Goal: Task Accomplishment & Management: Complete application form

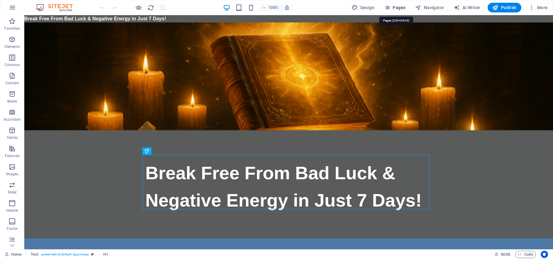
click at [399, 7] on span "Pages" at bounding box center [394, 8] width 21 height 6
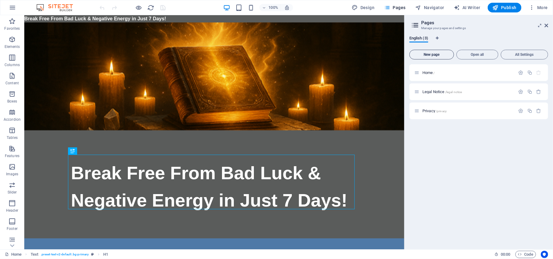
click at [433, 56] on span "New page" at bounding box center [431, 55] width 39 height 4
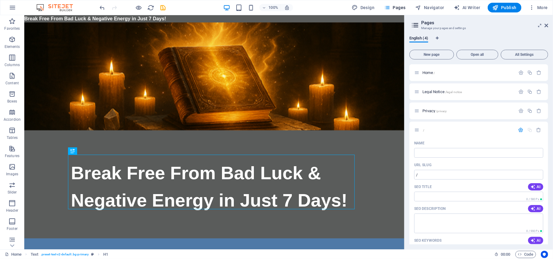
type input "/"
paste input "/ Affiliate Tools)"
type input "/ Affiliate Tools"
type input "/affiliate-tools"
type input "/ Affiliate Tools)"
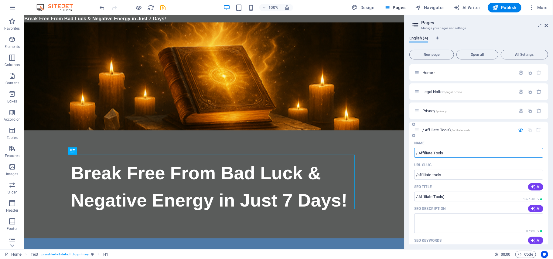
click at [418, 152] on input "/ Affiliate Tools" at bounding box center [478, 153] width 129 height 10
click at [419, 153] on input "/ Affiliate Tools" at bounding box center [478, 153] width 129 height 10
type input "/ Affiliate Tools"
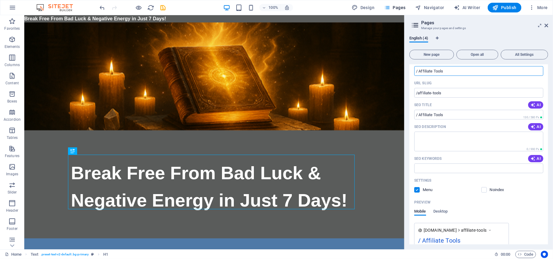
scroll to position [97, 0]
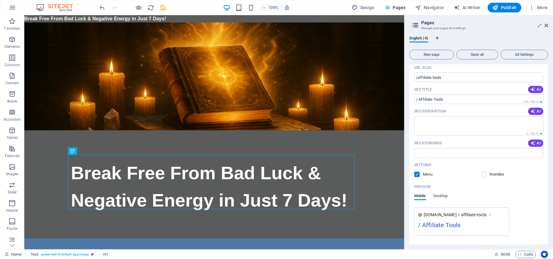
type input "/ Affiliate Tools"
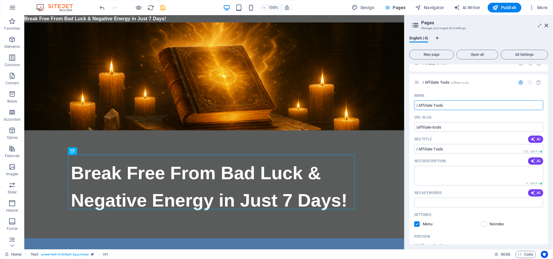
scroll to position [46, 0]
click at [423, 173] on textarea "SEO Description" at bounding box center [478, 177] width 129 height 20
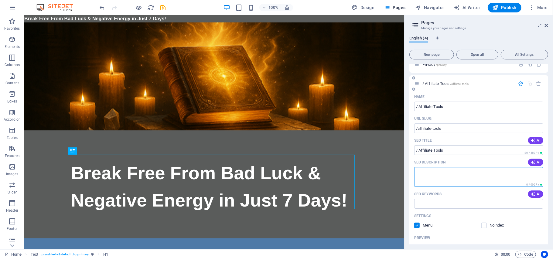
paste textarea "👉 “Affiliate Resources – Bad Spell Remover Guide | Earn 70% Commissions”"
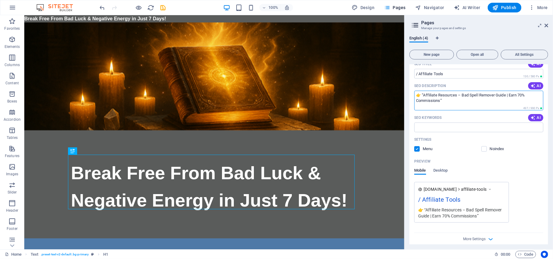
scroll to position [123, 0]
type textarea "👉 “Affiliate Resources – Bad Spell Remover Guide | Earn 70% Commissions”"
click at [421, 128] on input "SEO Keywords" at bounding box center [478, 127] width 129 height 10
paste input "bad luck affiliate program, spell remover affiliate, spirituality affiliate off…"
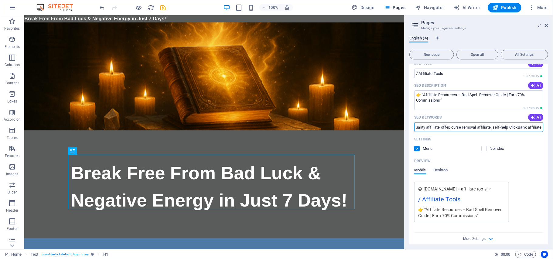
click at [547, 219] on div "Home / Legal Notice /legal-notice Privacy /privacy / Affiliate Tools /affiliate…" at bounding box center [478, 154] width 139 height 180
type input "bad luck affiliate program, spell remover affiliate, spirituality affiliate off…"
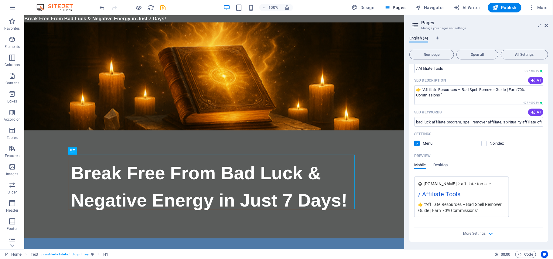
drag, startPoint x: 546, startPoint y: 185, endPoint x: 546, endPoint y: 104, distance: 80.1
click at [546, 104] on div "Name / Affiliate Tools ​ URL SLUG /affiliate-tools ​ SEO Title AI / Affiliate T…" at bounding box center [478, 126] width 139 height 232
drag, startPoint x: 548, startPoint y: 146, endPoint x: 549, endPoint y: 128, distance: 18.3
click at [549, 128] on div "English (4) New page Open all All Settings Home / Legal Notice /legal-notice Pr…" at bounding box center [478, 140] width 148 height 219
click at [11, 41] on icon "button" at bounding box center [11, 39] width 7 height 7
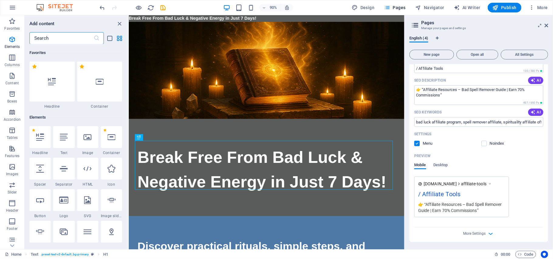
scroll to position [65, 0]
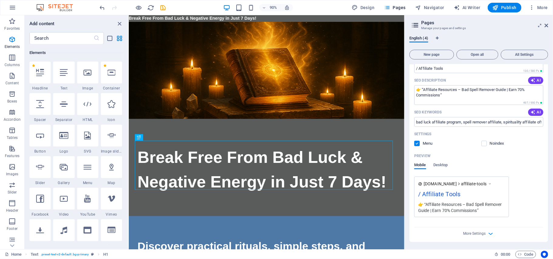
drag, startPoint x: 550, startPoint y: 112, endPoint x: 548, endPoint y: 120, distance: 8.3
click at [550, 116] on div "English (4) New page Open all All Settings Home / Legal Notice /legal-notice Pr…" at bounding box center [478, 140] width 148 height 219
click at [546, 145] on div "Home / Legal Notice /legal-notice Privacy /privacy / Affiliate Tools /affiliate…" at bounding box center [478, 154] width 139 height 180
drag, startPoint x: 548, startPoint y: 149, endPoint x: 548, endPoint y: 109, distance: 40.1
click at [548, 109] on div "English (4) New page Open all All Settings Home / Legal Notice /legal-notice Pr…" at bounding box center [478, 140] width 148 height 219
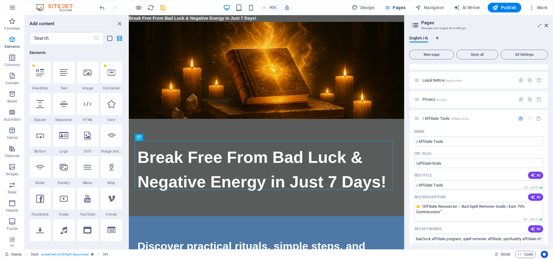
scroll to position [0, 0]
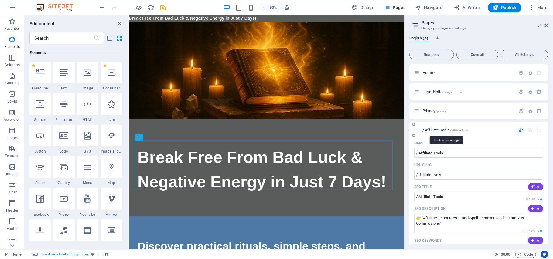
click at [440, 131] on span "/ Affiliate Tools /affiliate-tools" at bounding box center [445, 130] width 46 height 5
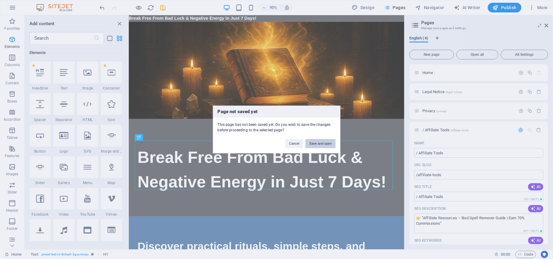
click at [314, 144] on button "Save and open" at bounding box center [320, 143] width 30 height 9
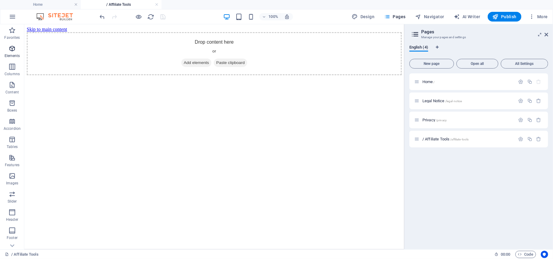
click at [11, 49] on icon "button" at bounding box center [11, 48] width 7 height 7
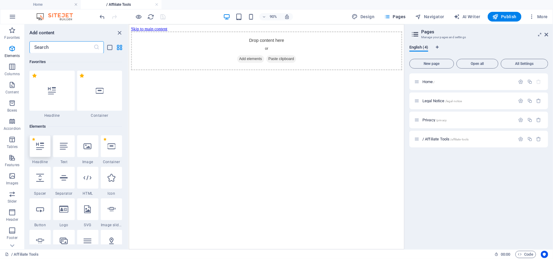
scroll to position [65, 0]
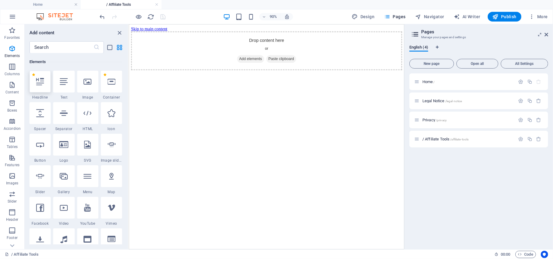
drag, startPoint x: 39, startPoint y: 85, endPoint x: 152, endPoint y: 45, distance: 120.2
click at [39, 85] on icon at bounding box center [40, 82] width 8 height 8
click at [278, 62] on div "Drop content here or Add elements Paste clipboard" at bounding box center [281, 53] width 301 height 43
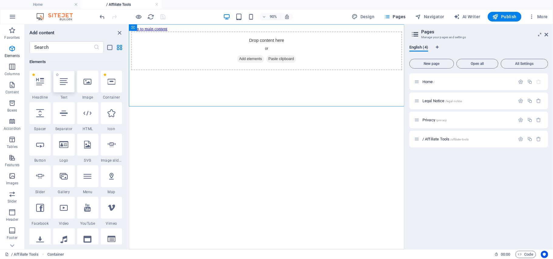
click at [275, 66] on div "Drop content here or Add elements Paste clipboard" at bounding box center [281, 53] width 301 height 43
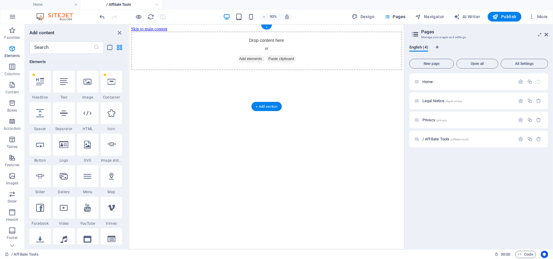
click at [252, 67] on span "Add elements" at bounding box center [264, 62] width 30 height 8
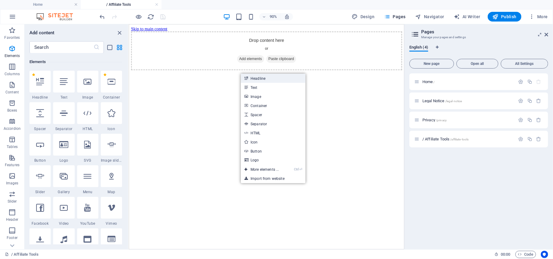
click at [256, 78] on link "Headline" at bounding box center [273, 78] width 64 height 9
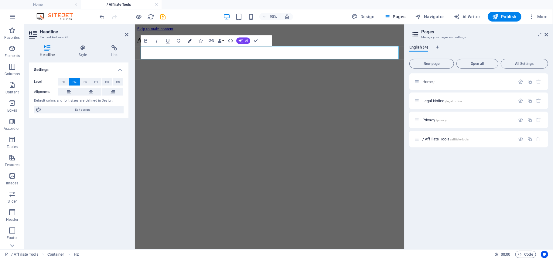
click at [189, 41] on icon "button" at bounding box center [189, 41] width 4 height 4
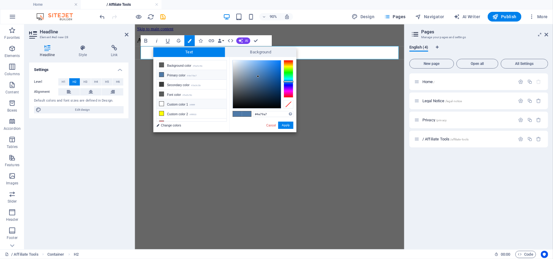
click at [163, 104] on icon at bounding box center [161, 104] width 4 height 4
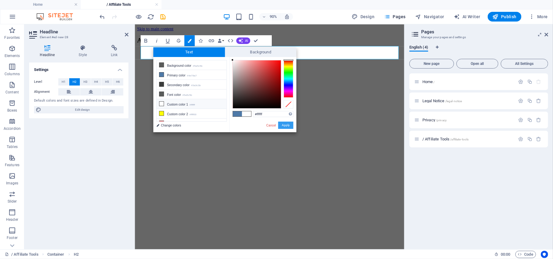
click at [289, 124] on button "Apply" at bounding box center [285, 125] width 15 height 7
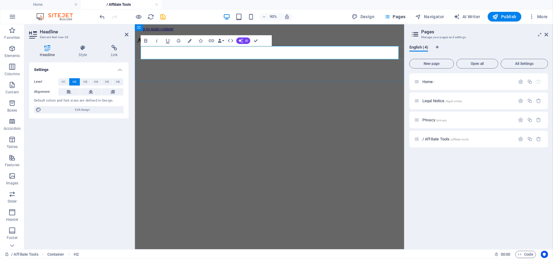
click at [371, 46] on h2 "Affiliate Resources – Bad Spell Remover Guide​ ​" at bounding box center [284, 42] width 294 height 8
click at [369, 46] on h2 "Affiliate Resources – Bad Spell Remover Guide​ ​" at bounding box center [284, 42] width 294 height 8
drag, startPoint x: 366, startPoint y: 55, endPoint x: 141, endPoint y: 53, distance: 224.6
click at [141, 46] on h2 "Affiliate Resources – Bad Spell Remover Guide​ ​" at bounding box center [284, 42] width 294 height 8
click at [235, 52] on html "Skip to main content Affiliate Resources – Bad Spell Remover Guide​ ​" at bounding box center [283, 38] width 299 height 28
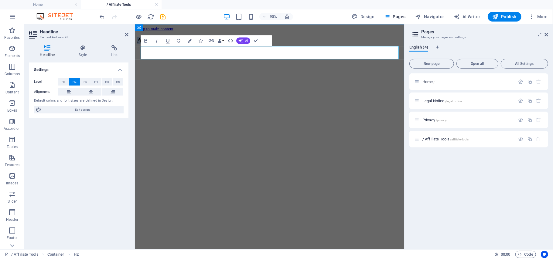
drag, startPoint x: 365, startPoint y: 53, endPoint x: 142, endPoint y: 53, distance: 222.5
click at [142, 46] on h2 "Affiliate Resources – Bad Spell Remover Guide​ ​" at bounding box center [284, 42] width 294 height 8
click at [188, 42] on icon "button" at bounding box center [189, 41] width 4 height 4
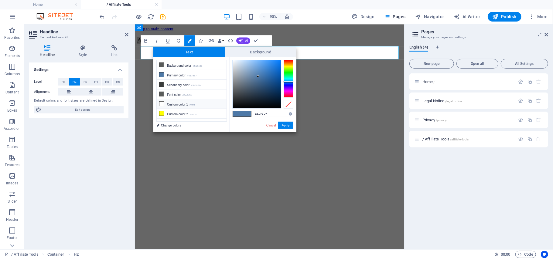
click at [162, 106] on icon at bounding box center [161, 104] width 4 height 4
type input "#ffffff"
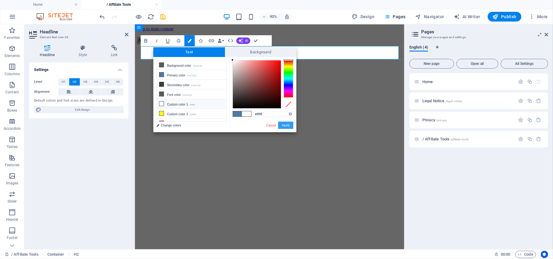
click at [283, 124] on button "Apply" at bounding box center [285, 125] width 15 height 7
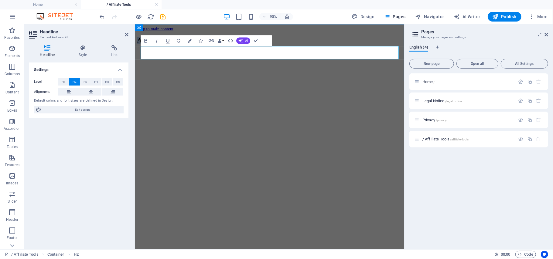
click at [365, 46] on h2 "​ Affiliate Resources – Bad Spell Remover Guide​ ​​" at bounding box center [284, 42] width 294 height 8
click at [347, 52] on html "Skip to main content ​ Affiliate Resources – Bad Spell Remover Guide​ ​​" at bounding box center [283, 38] width 299 height 28
click at [258, 52] on html "Skip to main content ​ Affiliate Resources – Bad Spell Remover Guide​ ​​" at bounding box center [283, 38] width 299 height 28
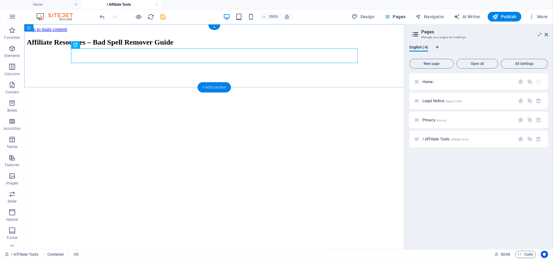
click at [204, 85] on div "+ Add section" at bounding box center [214, 87] width 34 height 10
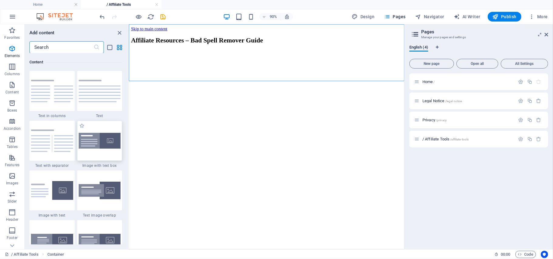
scroll to position [1062, 0]
click at [94, 92] on img at bounding box center [100, 91] width 42 height 22
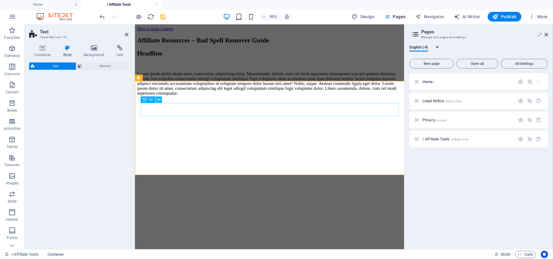
click at [158, 100] on icon at bounding box center [158, 100] width 3 height 6
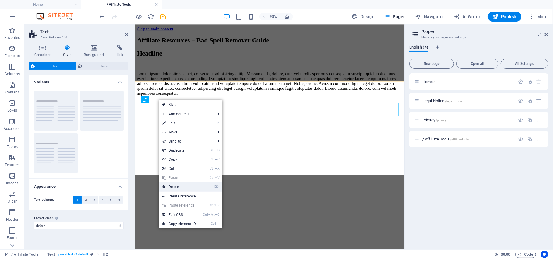
click at [176, 187] on link "⌦ Delete" at bounding box center [179, 186] width 41 height 9
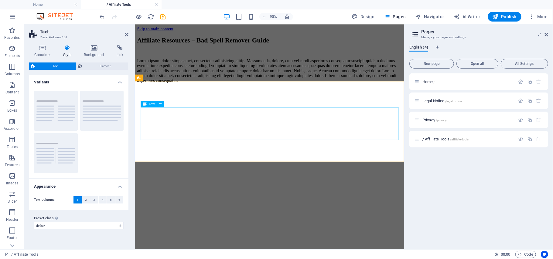
drag, startPoint x: 335, startPoint y: 149, endPoint x: 317, endPoint y: 146, distance: 18.4
click at [317, 89] on div "Lorem ipsum dolor sitope amet, consectetur adipisicing elitip. Massumenda, dolo…" at bounding box center [284, 75] width 294 height 27
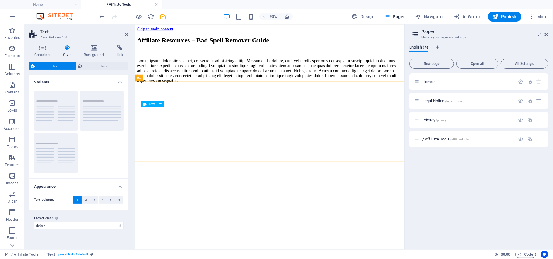
click at [327, 89] on div "Lorem ipsum dolor sitope amet, consectetur adipisicing elitip. Massumenda, dolo…" at bounding box center [284, 75] width 294 height 27
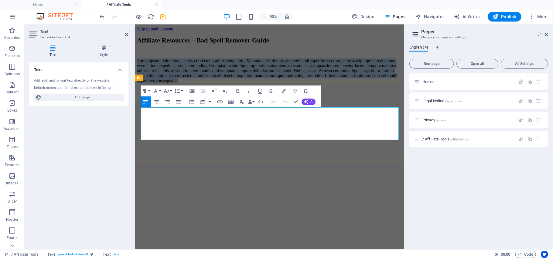
drag, startPoint x: 250, startPoint y: 137, endPoint x: 141, endPoint y: 119, distance: 110.8
click at [140, 89] on div "Lorem ipsum dolor sitope amet, consectetur adipisicing elitip. Massumenda, dolo…" at bounding box center [284, 70] width 294 height 37
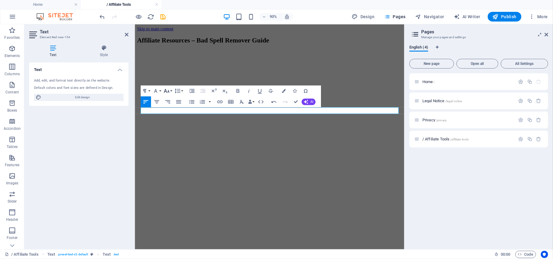
click at [171, 92] on button "Font Size" at bounding box center [167, 91] width 10 height 11
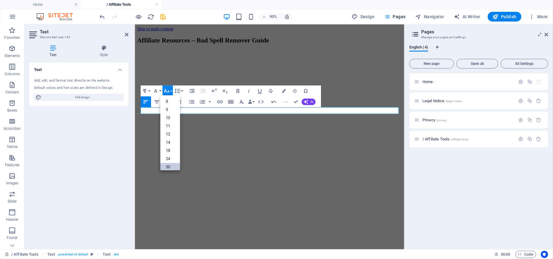
click at [174, 165] on link "30" at bounding box center [170, 167] width 20 height 8
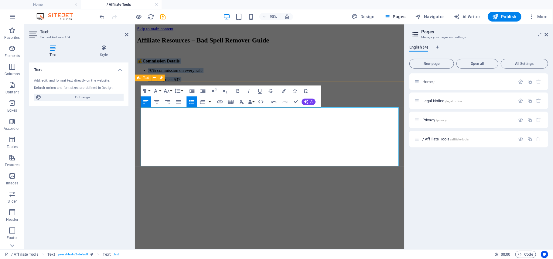
drag, startPoint x: 210, startPoint y: 176, endPoint x: 277, endPoint y: 124, distance: 85.6
click at [143, 108] on div "💰 Commission Details 70% commission on every sale Product price: $37 Affiliate …" at bounding box center [284, 80] width 294 height 57
click at [171, 91] on button "Font Size" at bounding box center [167, 91] width 10 height 11
click at [169, 165] on link "30" at bounding box center [170, 167] width 20 height 8
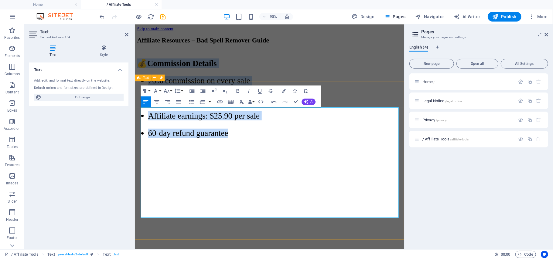
click at [416, 150] on div "💰 Commission Details 70% commission on every sale Product price: $37 Affiliate …" at bounding box center [284, 101] width 294 height 98
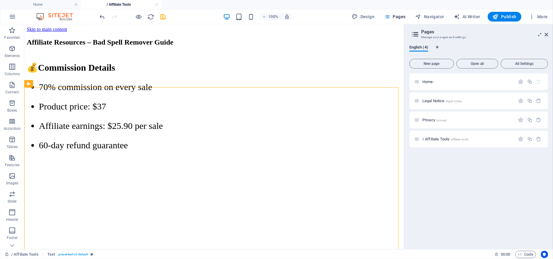
scroll to position [0, 0]
click at [55, 27] on icon at bounding box center [55, 28] width 3 height 6
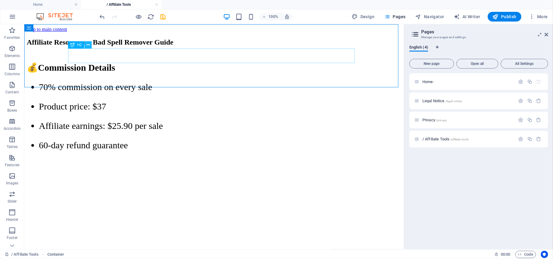
click at [89, 45] on icon at bounding box center [88, 45] width 3 height 6
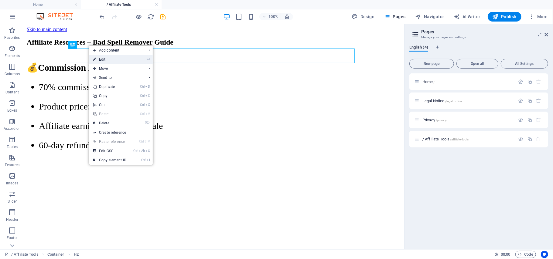
click at [102, 60] on link "⏎ Edit" at bounding box center [109, 59] width 41 height 9
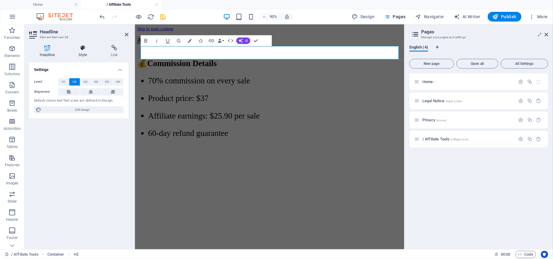
click at [82, 50] on icon at bounding box center [83, 48] width 30 height 6
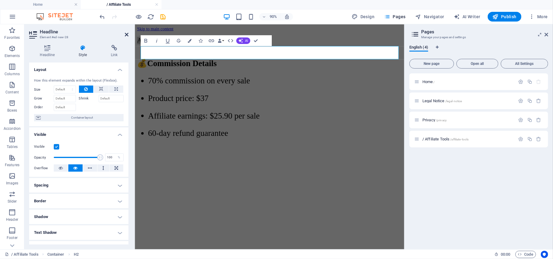
click at [125, 36] on icon at bounding box center [127, 34] width 4 height 5
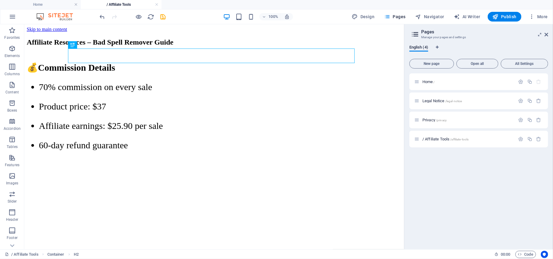
scroll to position [14, 0]
click at [220, 246] on div "+ Add section" at bounding box center [214, 249] width 34 height 10
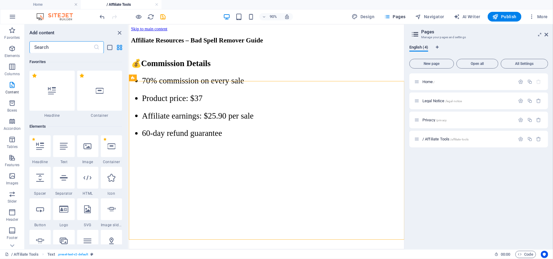
scroll to position [1062, 0]
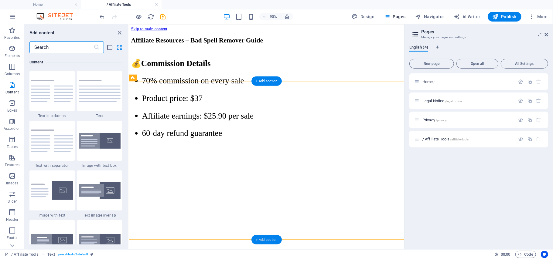
click at [271, 237] on div "+ Add section" at bounding box center [266, 239] width 30 height 9
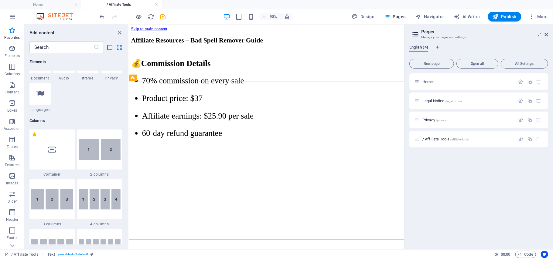
scroll to position [0, 0]
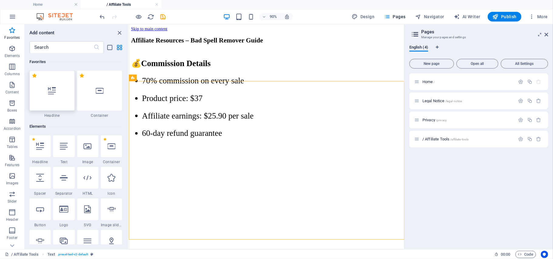
click at [53, 93] on icon at bounding box center [52, 91] width 8 height 8
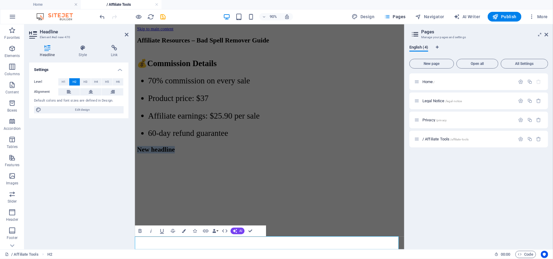
scroll to position [4, 0]
drag, startPoint x: 245, startPoint y: 266, endPoint x: 135, endPoint y: 264, distance: 110.2
click at [137, 168] on h2 "“Why Promote” Section" at bounding box center [284, 163] width 294 height 8
click at [183, 231] on icon "button" at bounding box center [184, 231] width 4 height 4
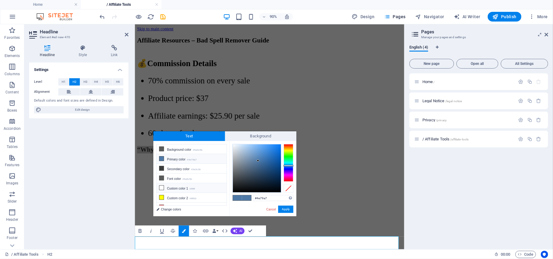
click at [162, 190] on icon at bounding box center [161, 188] width 4 height 4
type input "#ffffff"
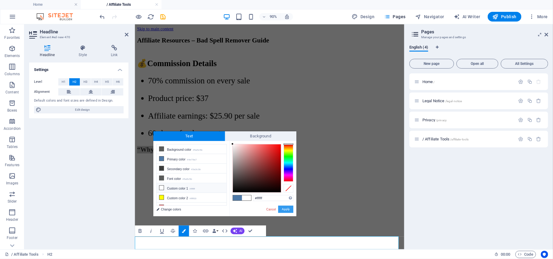
click at [287, 209] on button "Apply" at bounding box center [285, 209] width 15 height 7
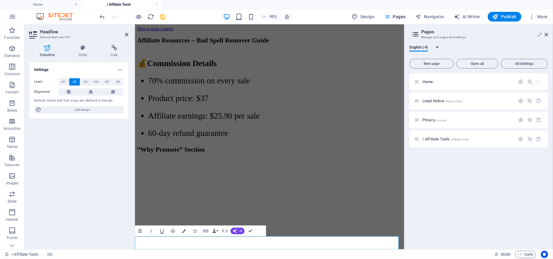
click at [278, 168] on h2 "“Why Promote” Section" at bounding box center [284, 163] width 294 height 8
click at [63, 80] on span "H1" at bounding box center [64, 81] width 4 height 7
click at [418, 190] on div "Home / Legal Notice /legal-notice Privacy /privacy / Affiliate Tools /affiliate…" at bounding box center [478, 158] width 139 height 171
click at [126, 34] on icon at bounding box center [127, 34] width 4 height 5
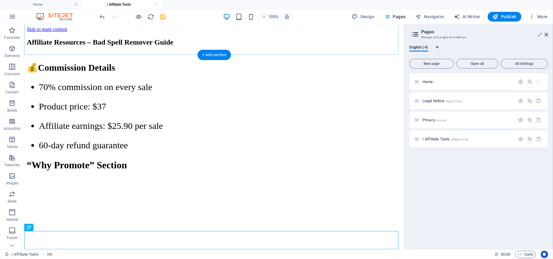
scroll to position [32, 0]
click at [215, 247] on div "+" at bounding box center [214, 246] width 12 height 5
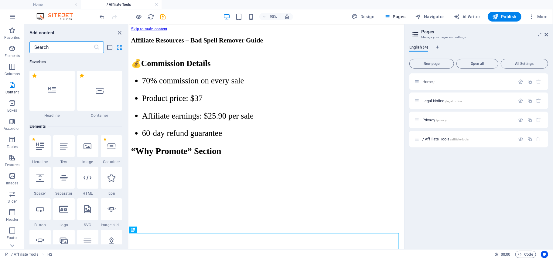
scroll to position [1062, 0]
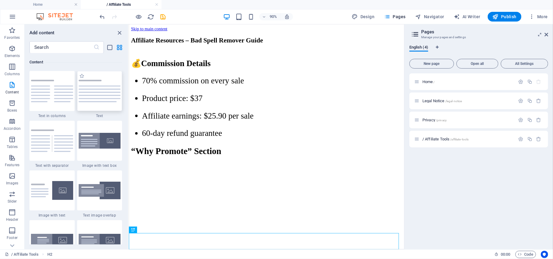
drag, startPoint x: 97, startPoint y: 92, endPoint x: 294, endPoint y: 160, distance: 207.6
click at [97, 92] on img at bounding box center [100, 91] width 42 height 22
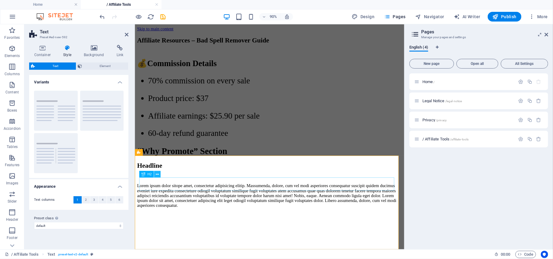
scroll to position [112, 0]
click at [157, 174] on icon at bounding box center [157, 174] width 3 height 6
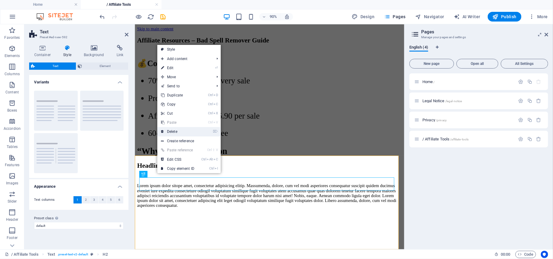
click at [174, 129] on link "⌦ Delete" at bounding box center [177, 131] width 41 height 9
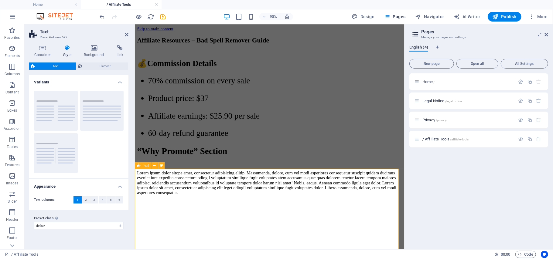
scroll to position [97, 0]
drag, startPoint x: 249, startPoint y: 232, endPoint x: 303, endPoint y: 248, distance: 56.3
click at [249, 214] on div "Lorem ipsum dolor sitope amet, consectetur adipisicing elitip. Massumenda, dolo…" at bounding box center [284, 200] width 294 height 27
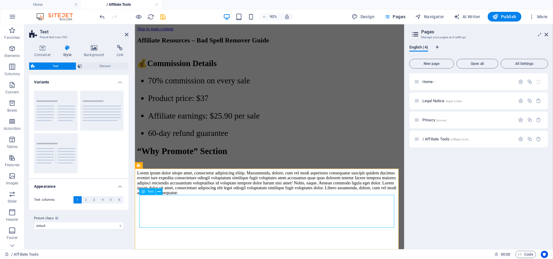
click at [249, 214] on div "Lorem ipsum dolor sitope amet, consectetur adipisicing elitip. Massumenda, dolo…" at bounding box center [284, 200] width 294 height 27
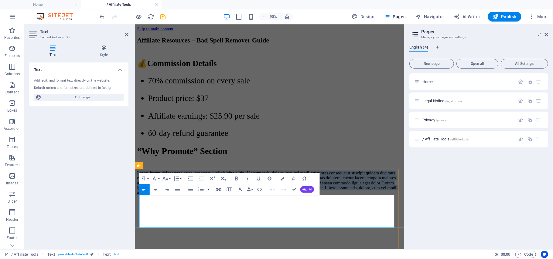
drag, startPoint x: 350, startPoint y: 243, endPoint x: 139, endPoint y: 216, distance: 212.7
click at [139, 214] on p "Lorem ipsum dolor sitope amet, consectetur adipisicing elitip. Massumenda, dolo…" at bounding box center [284, 200] width 294 height 27
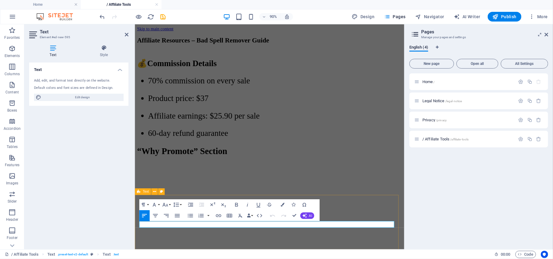
scroll to position [68, 0]
click at [170, 205] on button "Font Size" at bounding box center [166, 204] width 10 height 11
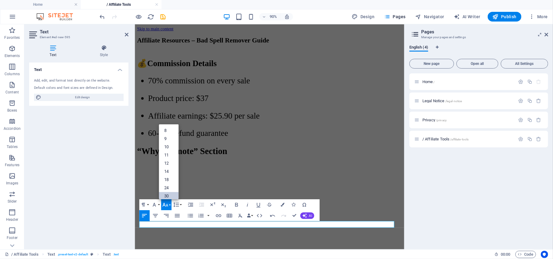
click at [169, 196] on link "30" at bounding box center [169, 196] width 20 height 8
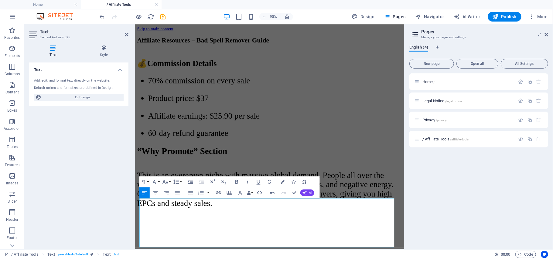
scroll to position [115, 0]
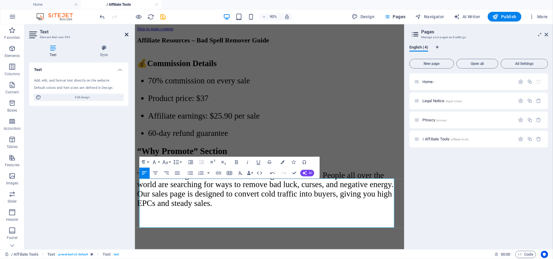
click at [125, 33] on icon at bounding box center [127, 34] width 4 height 5
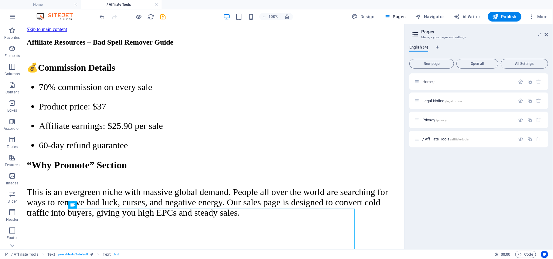
scroll to position [101, 0]
click at [45, 158] on icon at bounding box center [44, 159] width 3 height 6
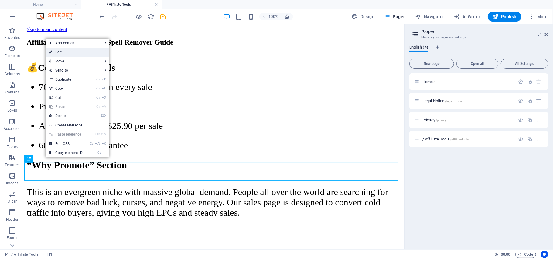
click at [76, 54] on link "⏎ Edit" at bounding box center [66, 52] width 41 height 9
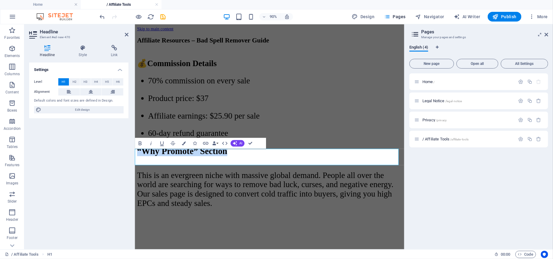
click at [280, 168] on h1 "“Why Promote” Section" at bounding box center [284, 164] width 294 height 11
click at [89, 91] on icon at bounding box center [91, 91] width 4 height 7
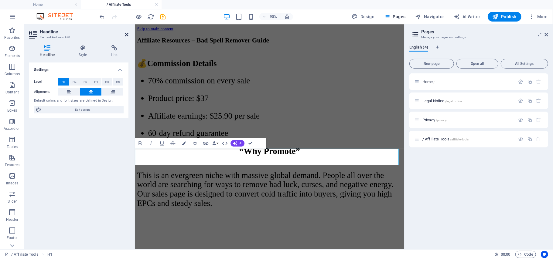
drag, startPoint x: 126, startPoint y: 36, endPoint x: 247, endPoint y: 225, distance: 224.6
click at [126, 36] on icon at bounding box center [127, 34] width 4 height 5
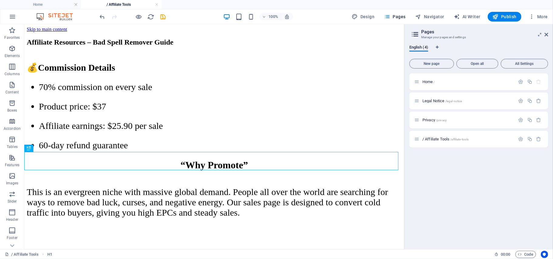
scroll to position [140, 0]
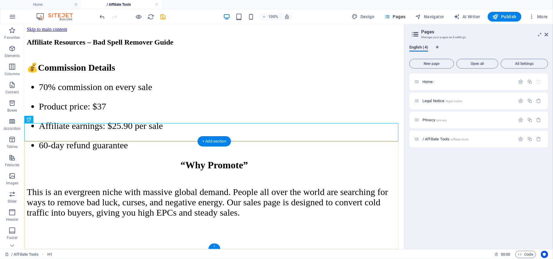
click at [216, 245] on div "+" at bounding box center [214, 246] width 12 height 5
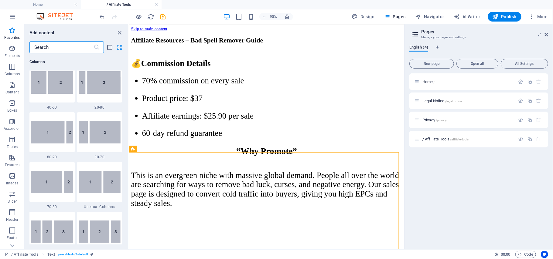
scroll to position [0, 0]
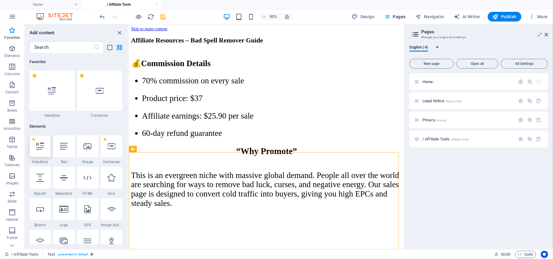
click at [42, 147] on icon at bounding box center [40, 146] width 8 height 8
click at [268, 233] on html "Skip to main content Affiliate Resources – Bad Spell Remover Guide 💰 Commission…" at bounding box center [281, 128] width 306 height 209
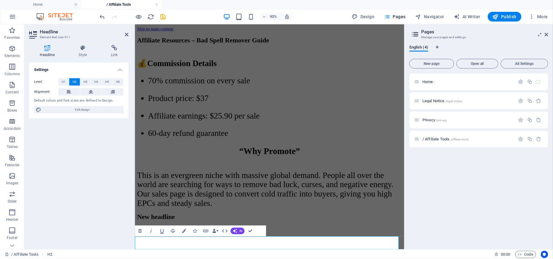
scroll to position [130, 0]
click at [64, 82] on span "H1" at bounding box center [64, 81] width 4 height 7
click at [90, 91] on icon at bounding box center [91, 91] width 4 height 7
drag, startPoint x: 327, startPoint y: 268, endPoint x: 243, endPoint y: 268, distance: 84.1
click at [243, 246] on h1 "Email Swipes" at bounding box center [284, 240] width 294 height 11
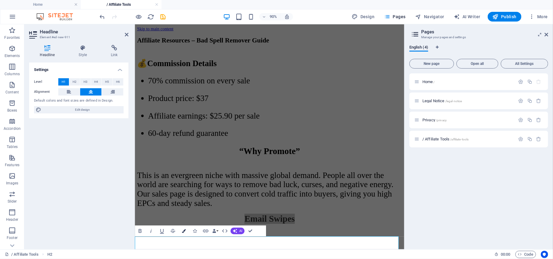
click at [183, 231] on icon "button" at bounding box center [184, 231] width 4 height 4
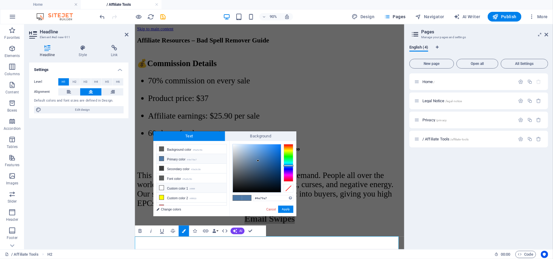
click at [161, 188] on icon at bounding box center [161, 188] width 4 height 4
type input "#ffffff"
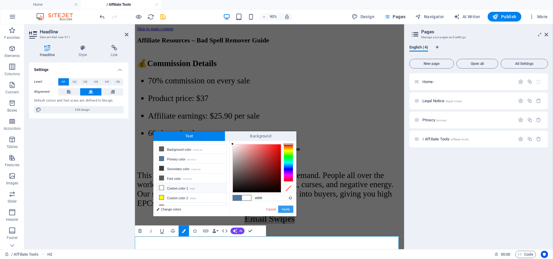
click at [282, 209] on button "Apply" at bounding box center [285, 209] width 15 height 7
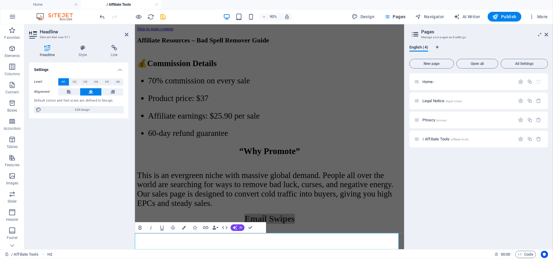
scroll to position [134, 0]
click at [384, 246] on h1 "Email Swipes" at bounding box center [284, 240] width 294 height 11
click at [126, 35] on icon at bounding box center [127, 34] width 4 height 5
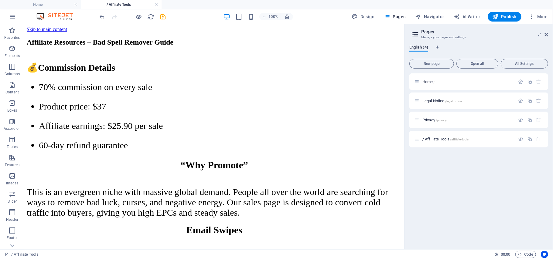
scroll to position [0, 0]
click at [56, 27] on icon at bounding box center [55, 28] width 3 height 6
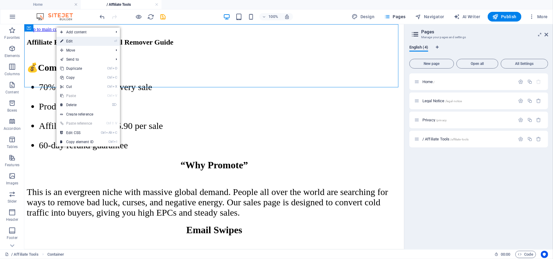
click at [66, 40] on link "⏎ Edit" at bounding box center [76, 41] width 41 height 9
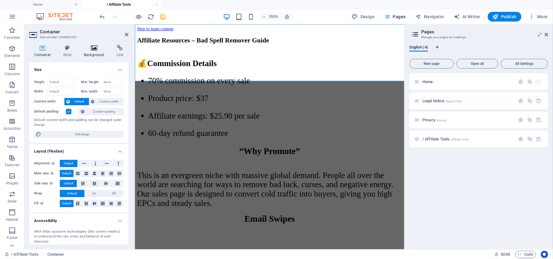
click at [93, 49] on icon at bounding box center [94, 48] width 30 height 6
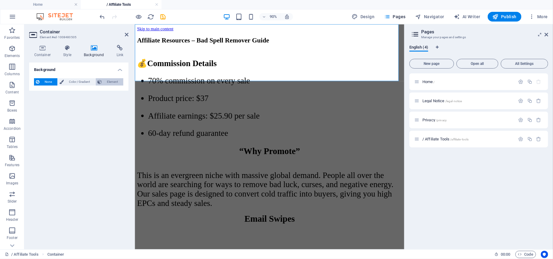
click at [108, 80] on span "Element" at bounding box center [113, 81] width 18 height 7
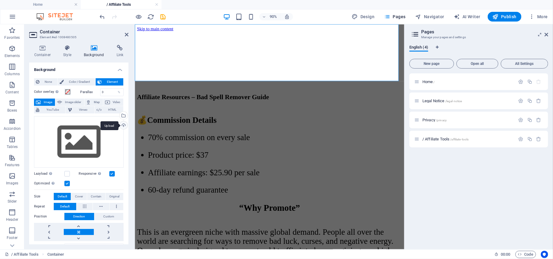
click at [122, 124] on div "Upload" at bounding box center [122, 125] width 9 height 9
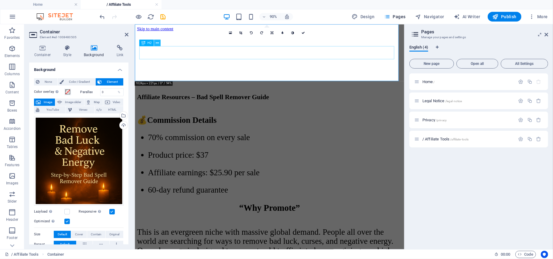
click at [157, 44] on icon at bounding box center [157, 43] width 3 height 6
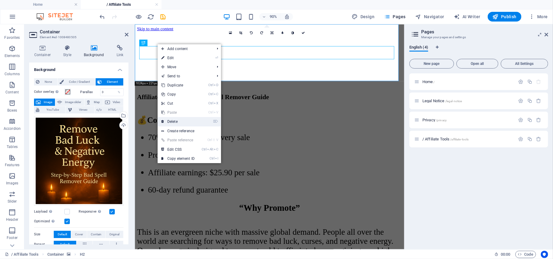
click at [172, 121] on link "⌦ Delete" at bounding box center [178, 121] width 41 height 9
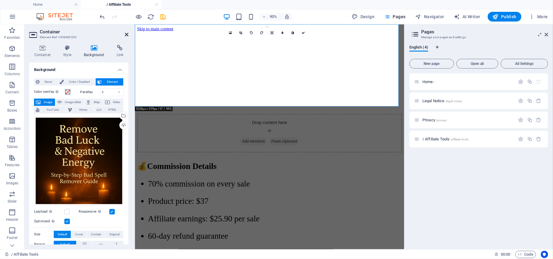
click at [127, 34] on icon at bounding box center [127, 34] width 4 height 5
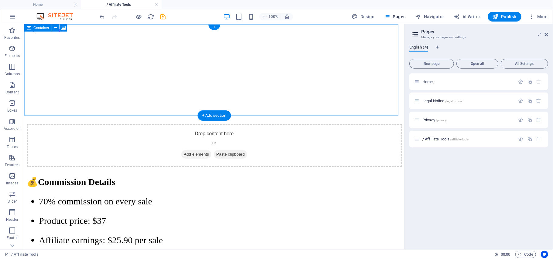
click at [84, 124] on div "Drop content here or Add elements Paste clipboard" at bounding box center [213, 145] width 375 height 43
click at [54, 29] on icon at bounding box center [55, 28] width 3 height 6
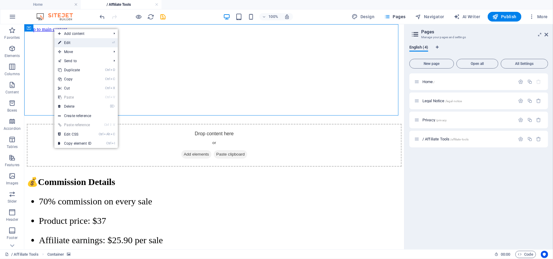
click at [64, 42] on link "⏎ Edit" at bounding box center [74, 42] width 41 height 9
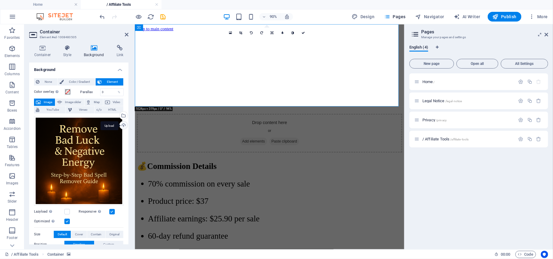
click at [121, 126] on div "Upload" at bounding box center [122, 125] width 9 height 9
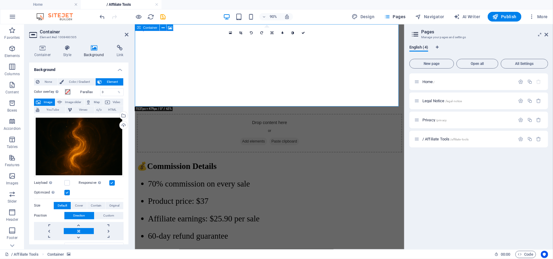
click at [261, 150] on span "Add elements" at bounding box center [266, 154] width 30 height 8
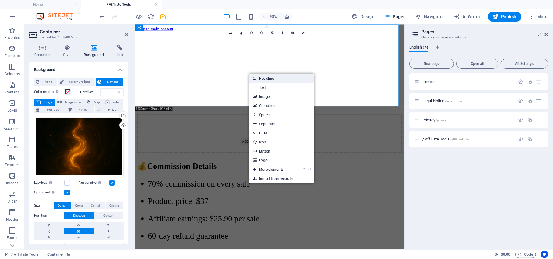
click at [263, 78] on link "Headline" at bounding box center [281, 78] width 64 height 9
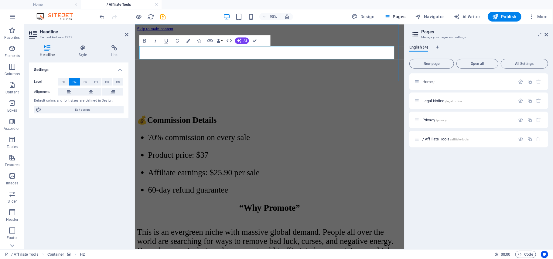
click at [178, 101] on h2 "​" at bounding box center [284, 105] width 294 height 8
click at [62, 82] on span "H1" at bounding box center [64, 81] width 4 height 7
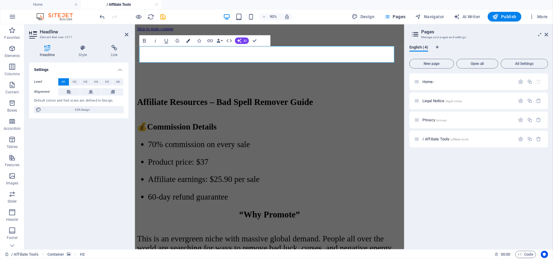
click at [186, 43] on button "Colors" at bounding box center [188, 40] width 10 height 11
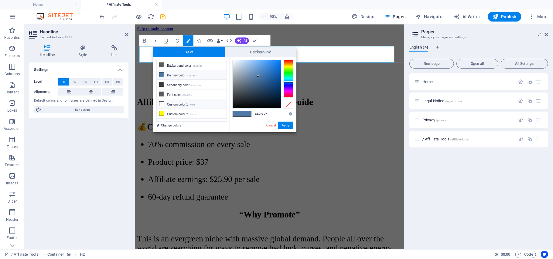
click at [162, 104] on icon at bounding box center [161, 104] width 4 height 4
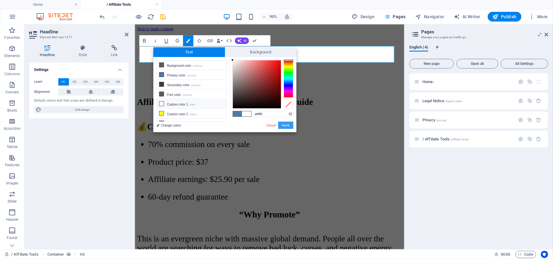
click at [287, 125] on button "Apply" at bounding box center [285, 125] width 15 height 7
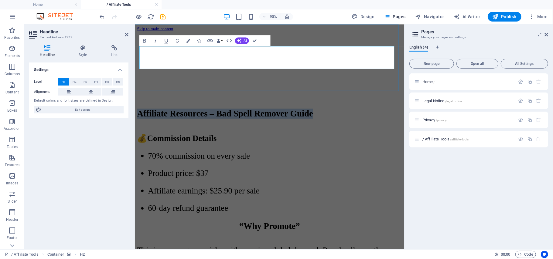
drag, startPoint x: 359, startPoint y: 63, endPoint x: 141, endPoint y: 62, distance: 218.2
click at [141, 118] on h1 "Affiliate Resources – Bad Spell Remover Guide" at bounding box center [284, 123] width 294 height 11
click at [188, 42] on icon "button" at bounding box center [188, 41] width 4 height 4
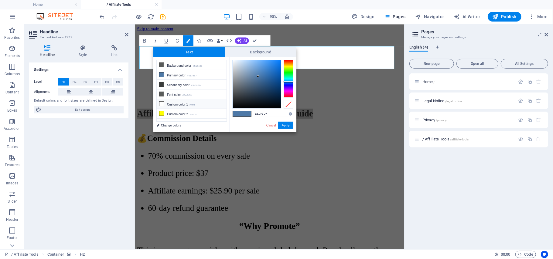
click at [160, 105] on icon at bounding box center [161, 104] width 4 height 4
type input "#ffffff"
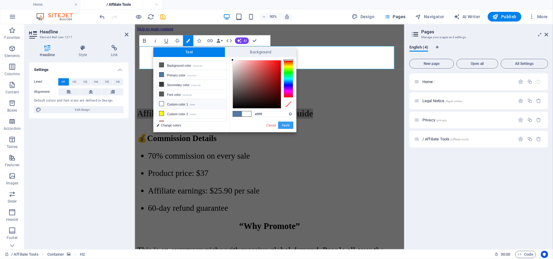
click at [286, 125] on button "Apply" at bounding box center [285, 125] width 15 height 7
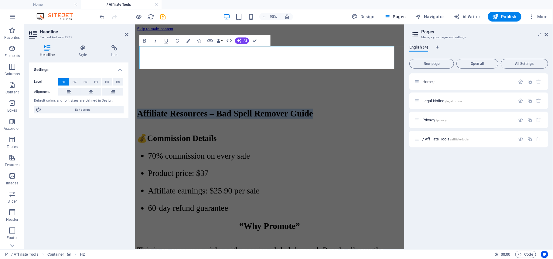
click at [416, 32] on figure at bounding box center [284, 32] width 294 height 0
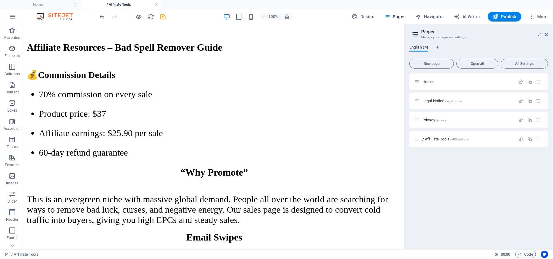
scroll to position [169, 0]
click at [214, 247] on div "+" at bounding box center [214, 246] width 12 height 5
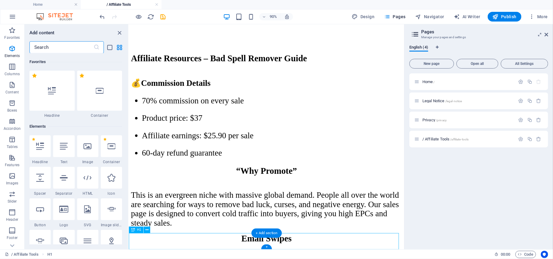
scroll to position [1062, 0]
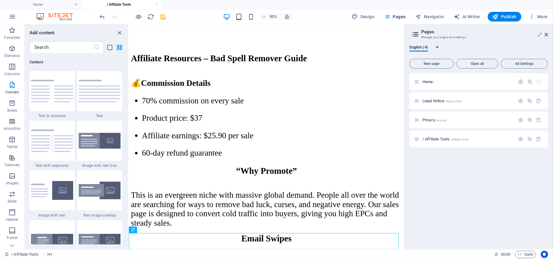
drag, startPoint x: 101, startPoint y: 99, endPoint x: 160, endPoint y: 0, distance: 115.1
click at [101, 99] on img at bounding box center [100, 91] width 42 height 22
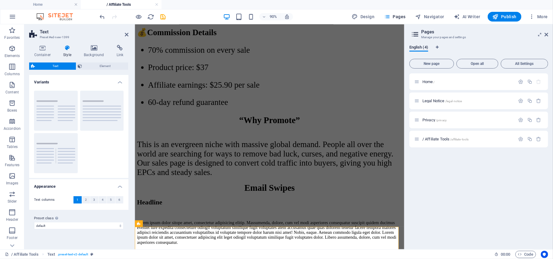
scroll to position [169, 0]
click at [99, 118] on button "Default" at bounding box center [102, 111] width 44 height 40
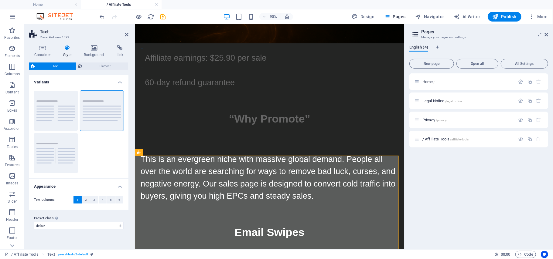
scroll to position [249, 0]
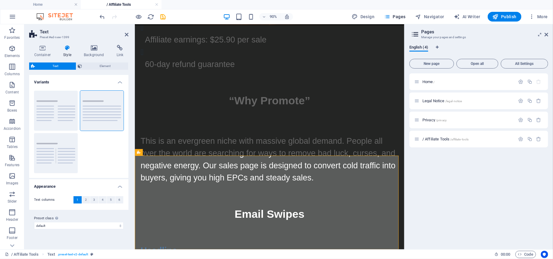
drag, startPoint x: 432, startPoint y: 222, endPoint x: 527, endPoint y: 283, distance: 112.7
click at [159, 175] on button at bounding box center [157, 174] width 7 height 7
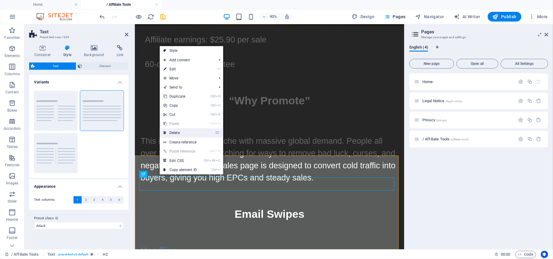
click at [175, 133] on link "⌦ Delete" at bounding box center [180, 132] width 41 height 9
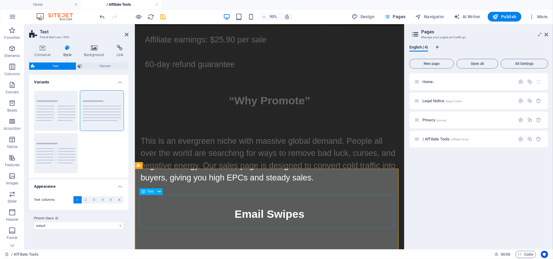
scroll to position [234, 0]
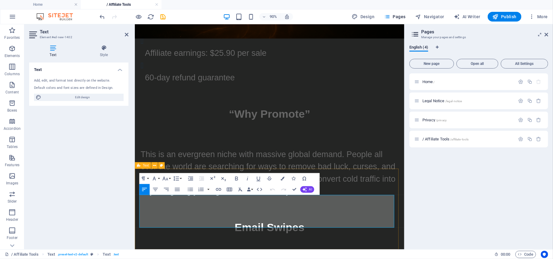
drag, startPoint x: 265, startPoint y: 241, endPoint x: 137, endPoint y: 216, distance: 129.5
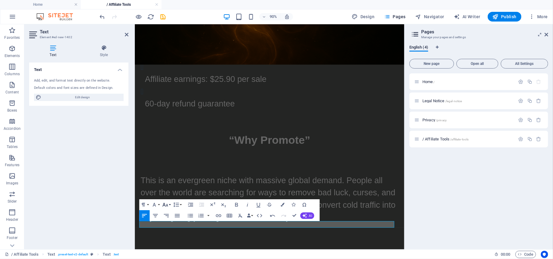
click at [169, 204] on button "Font Size" at bounding box center [166, 204] width 10 height 11
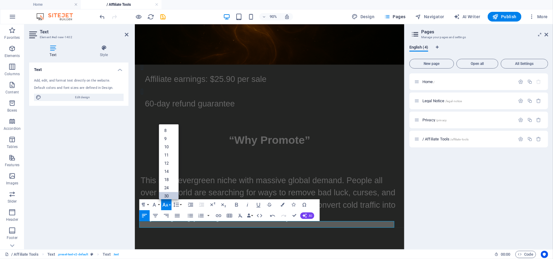
click at [169, 196] on link "30" at bounding box center [169, 196] width 20 height 8
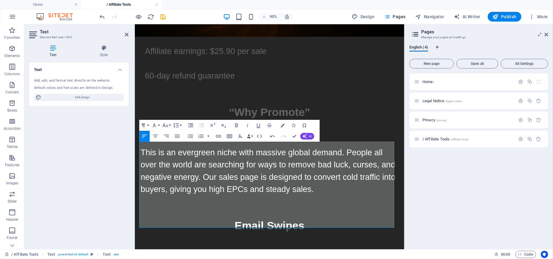
scroll to position [293, 0]
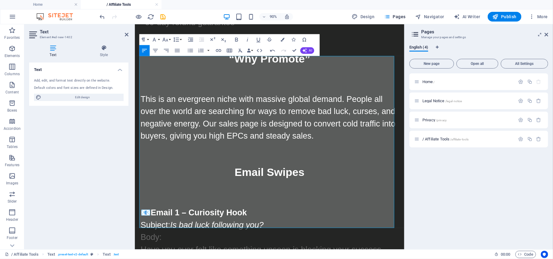
scroll to position [389, 0]
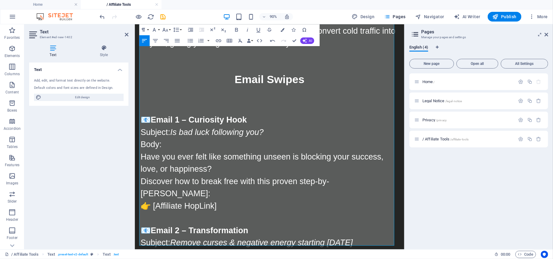
scroll to position [485, 0]
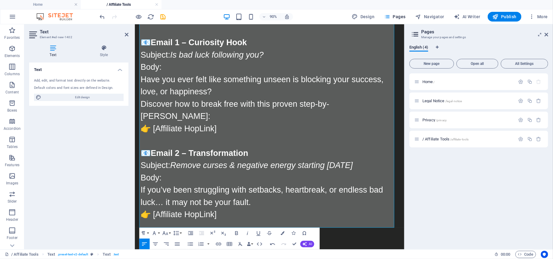
drag, startPoint x: 430, startPoint y: 175, endPoint x: 542, endPoint y: 221, distance: 121.6
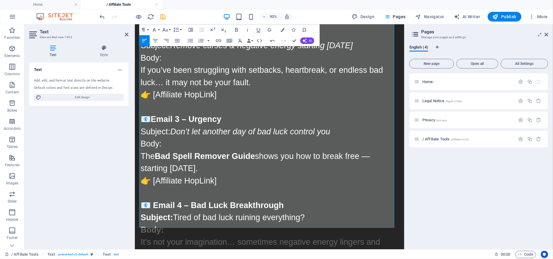
scroll to position [621, 0]
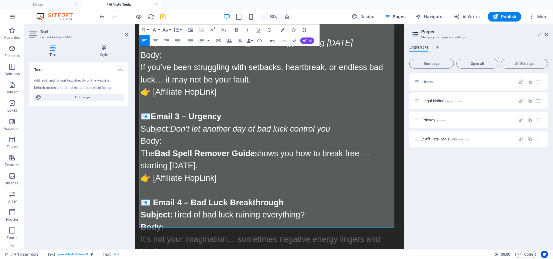
drag, startPoint x: 431, startPoint y: 195, endPoint x: 539, endPoint y: 243, distance: 118.2
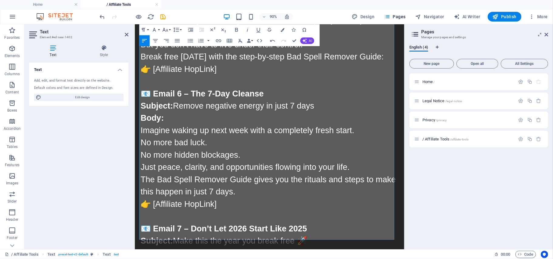
scroll to position [1058, 0]
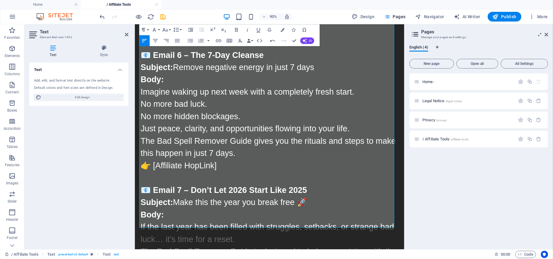
drag, startPoint x: 429, startPoint y: 205, endPoint x: 539, endPoint y: 243, distance: 116.2
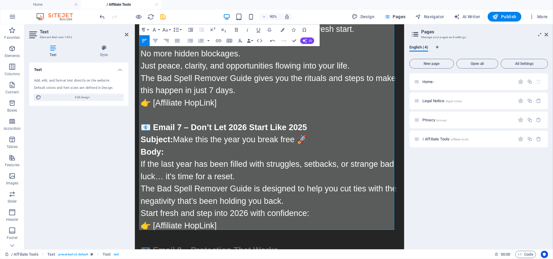
scroll to position [1195, 0]
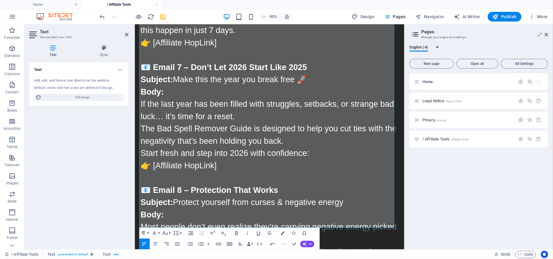
drag, startPoint x: 429, startPoint y: 209, endPoint x: 541, endPoint y: 245, distance: 117.5
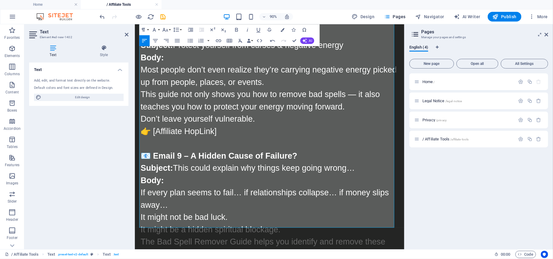
scroll to position [1495, 0]
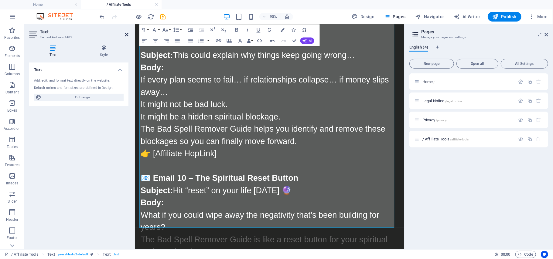
click at [128, 34] on icon at bounding box center [127, 34] width 4 height 5
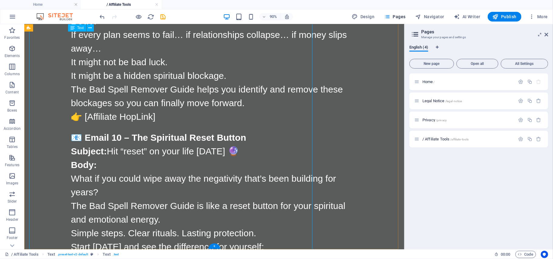
scroll to position [1450, 0]
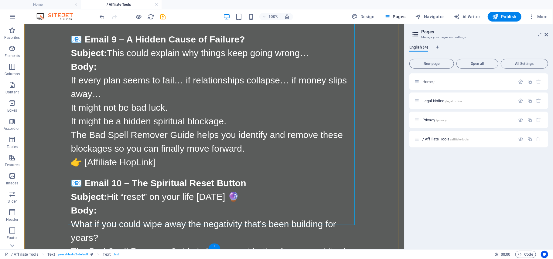
click at [215, 246] on div "+" at bounding box center [214, 246] width 12 height 5
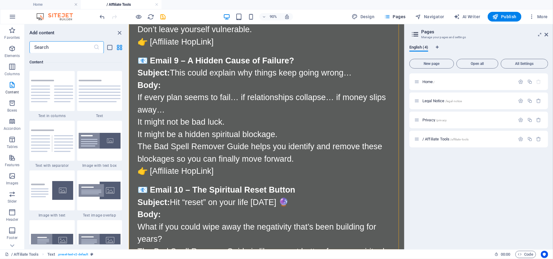
scroll to position [1062, 0]
click at [265, 246] on div "+" at bounding box center [266, 246] width 11 height 5
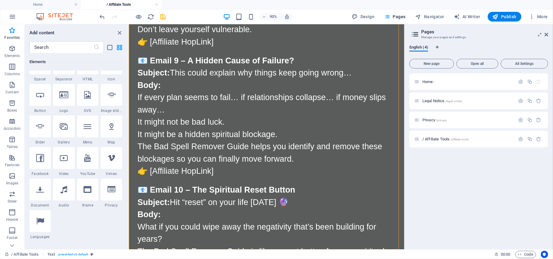
scroll to position [0, 0]
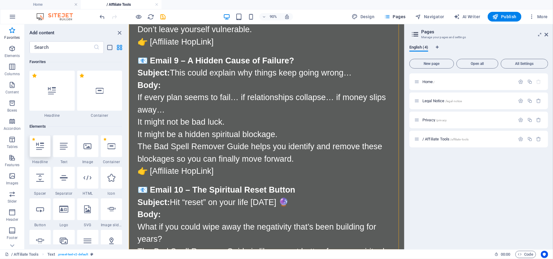
click at [41, 150] on icon at bounding box center [40, 146] width 8 height 8
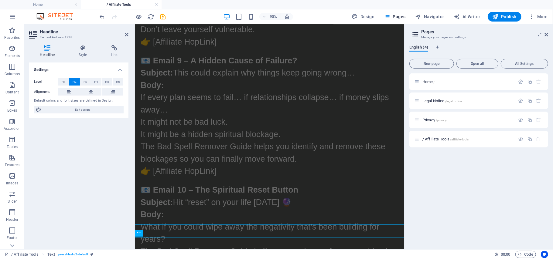
scroll to position [1452, 0]
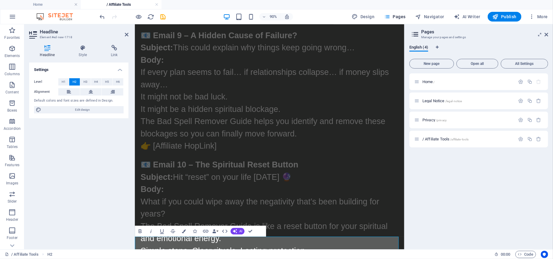
click at [62, 81] on span "H1" at bounding box center [64, 81] width 4 height 7
click at [91, 90] on icon at bounding box center [91, 91] width 4 height 7
click at [182, 231] on icon "button" at bounding box center [184, 231] width 4 height 4
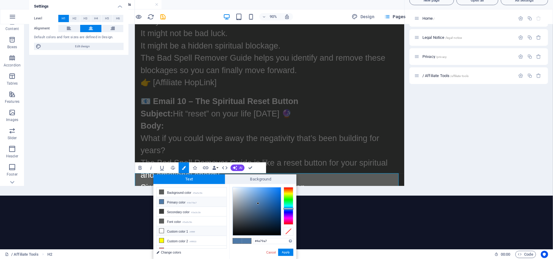
click at [161, 231] on icon at bounding box center [161, 231] width 4 height 4
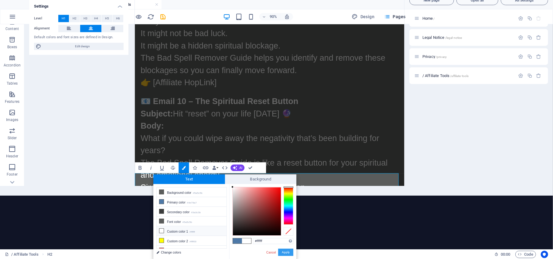
click at [281, 253] on button "Apply" at bounding box center [285, 252] width 15 height 7
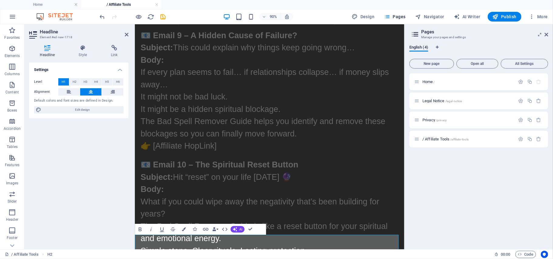
scroll to position [1463, 0]
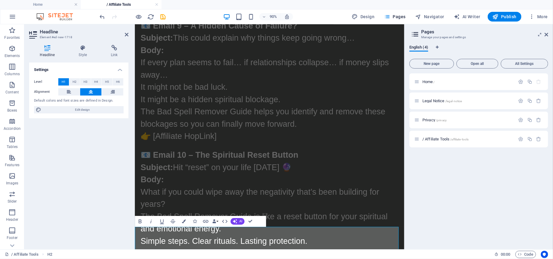
drag, startPoint x: 340, startPoint y: 263, endPoint x: 224, endPoint y: 261, distance: 116.3
click at [183, 220] on icon "button" at bounding box center [184, 221] width 4 height 4
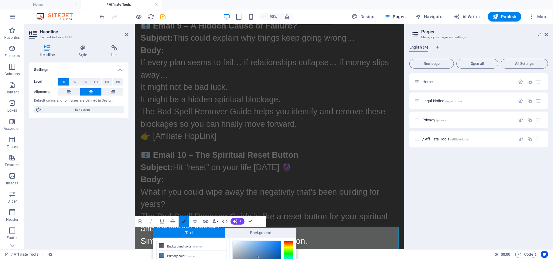
scroll to position [53, 0]
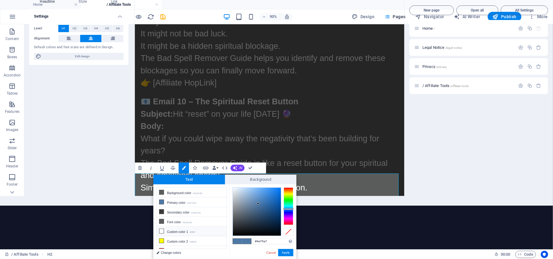
click at [162, 231] on icon at bounding box center [161, 231] width 4 height 4
type input "#ffffff"
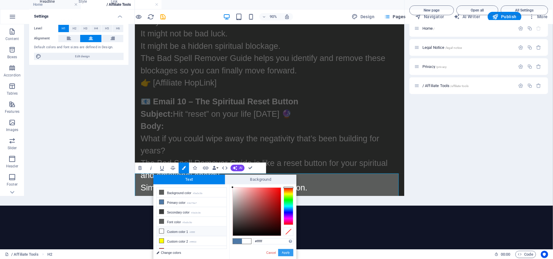
click at [287, 253] on button "Apply" at bounding box center [285, 252] width 15 height 7
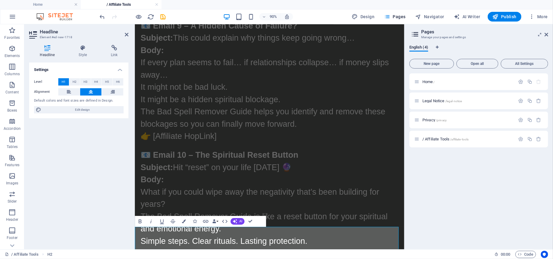
scroll to position [0, 0]
click at [125, 34] on icon at bounding box center [127, 34] width 4 height 5
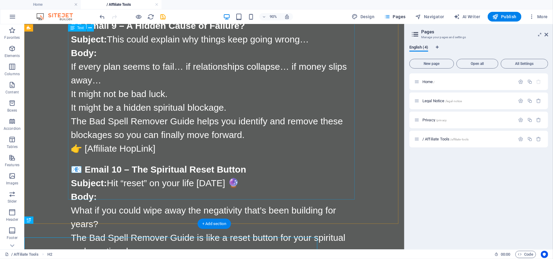
scroll to position [1475, 0]
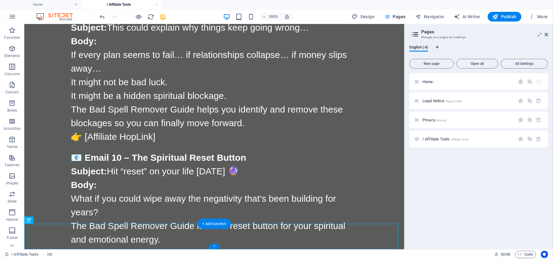
click at [213, 246] on div "+" at bounding box center [214, 246] width 12 height 5
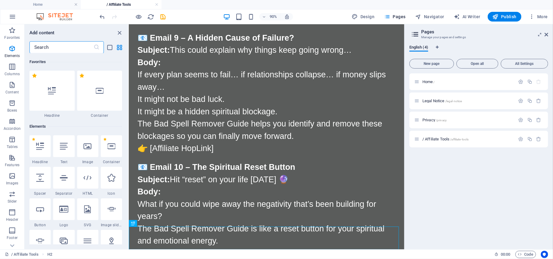
scroll to position [1062, 0]
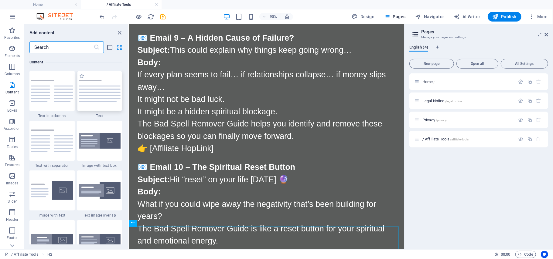
click at [93, 95] on img at bounding box center [100, 91] width 42 height 22
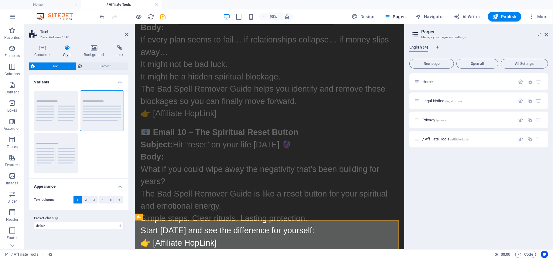
scroll to position [1568, 0]
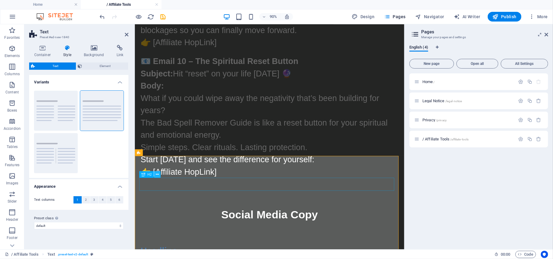
click at [157, 174] on icon at bounding box center [157, 174] width 3 height 6
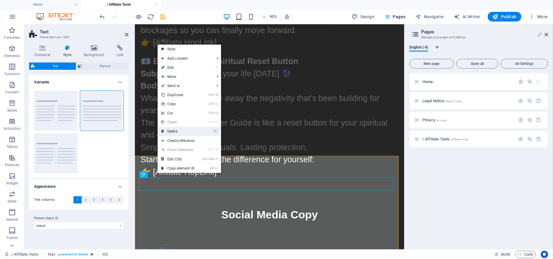
click at [168, 131] on link "⌦ Delete" at bounding box center [178, 131] width 41 height 9
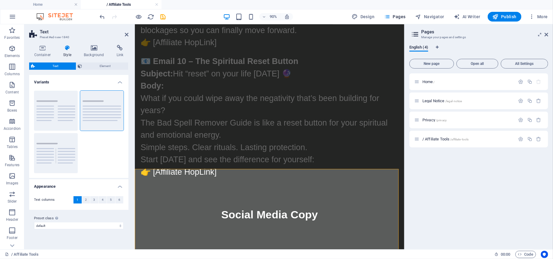
scroll to position [1553, 0]
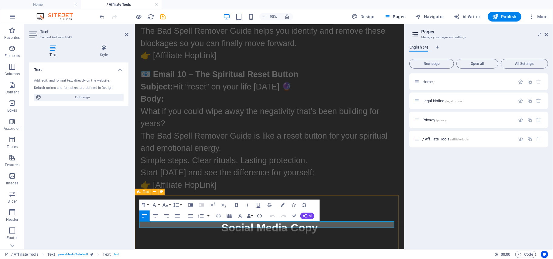
scroll to position [1524, 0]
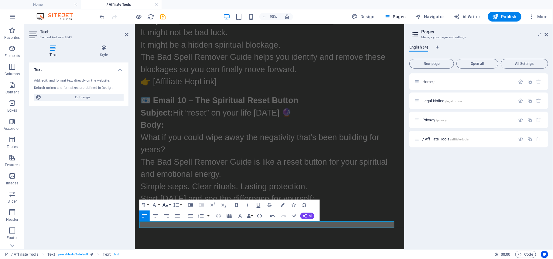
click at [169, 205] on button "Font Size" at bounding box center [166, 205] width 10 height 11
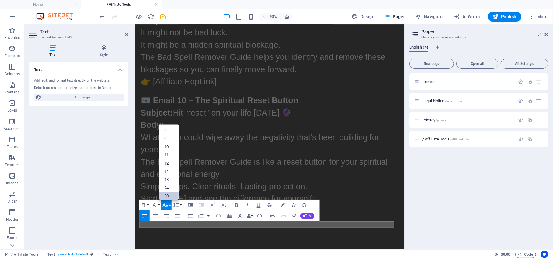
click at [168, 197] on link "30" at bounding box center [169, 196] width 20 height 8
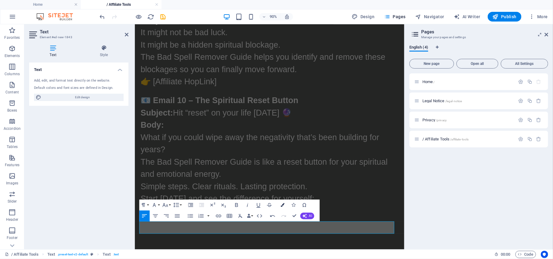
click at [281, 206] on icon "button" at bounding box center [282, 205] width 4 height 4
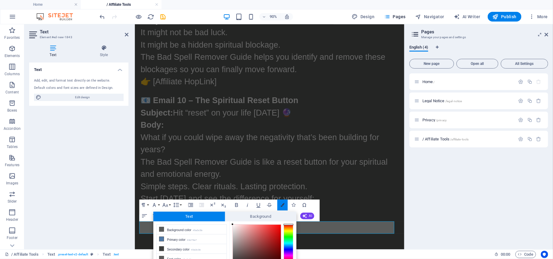
scroll to position [37, 0]
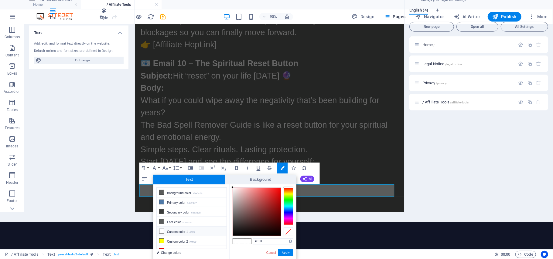
click at [161, 232] on icon at bounding box center [161, 231] width 4 height 4
click at [284, 252] on button "Apply" at bounding box center [285, 252] width 15 height 7
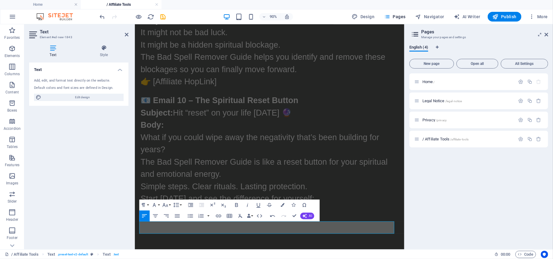
scroll to position [0, 0]
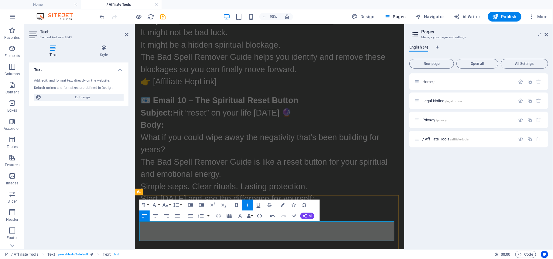
drag, startPoint x: 365, startPoint y: 259, endPoint x: 140, endPoint y: 246, distance: 225.5
click at [168, 204] on button "Font Size" at bounding box center [166, 205] width 10 height 11
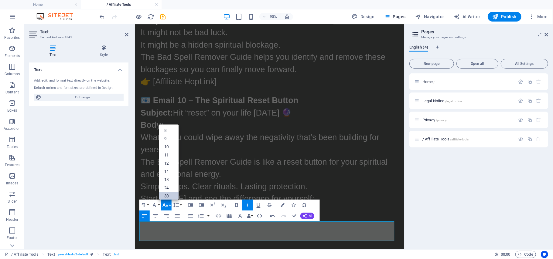
click at [169, 196] on link "30" at bounding box center [169, 196] width 20 height 8
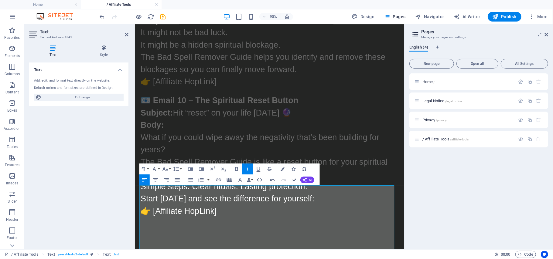
scroll to position [1599, 0]
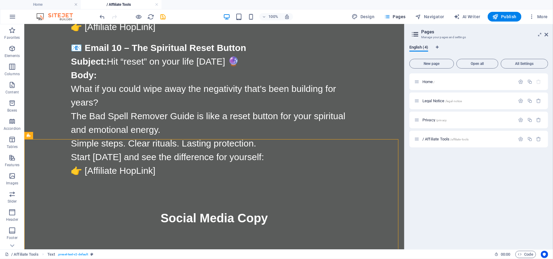
scroll to position [1610, 0]
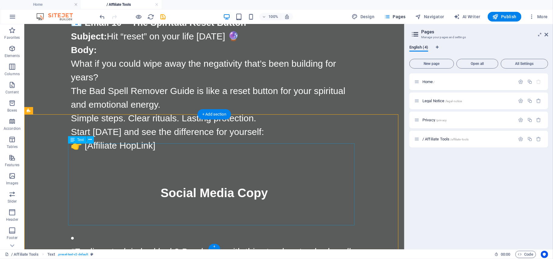
click at [90, 140] on icon at bounding box center [90, 140] width 3 height 6
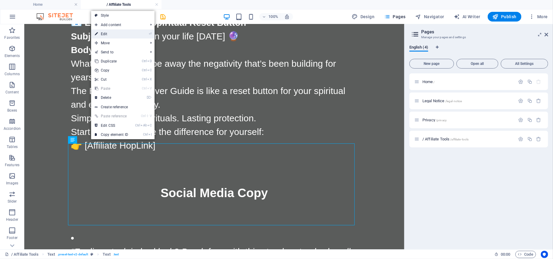
click at [104, 34] on link "⏎ Edit" at bounding box center [111, 33] width 41 height 9
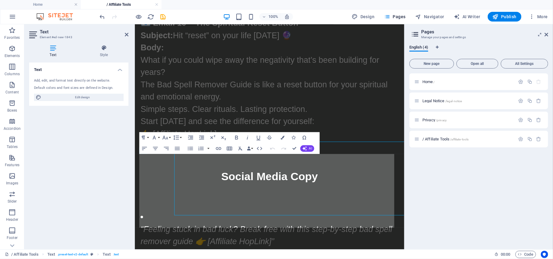
scroll to position [1599, 0]
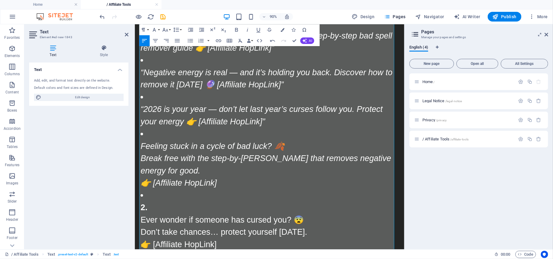
scroll to position [1764, 0]
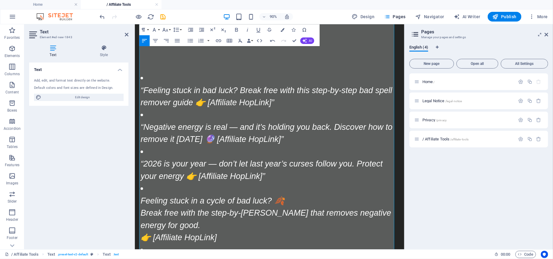
drag, startPoint x: 430, startPoint y: 196, endPoint x: 538, endPoint y: 213, distance: 109.4
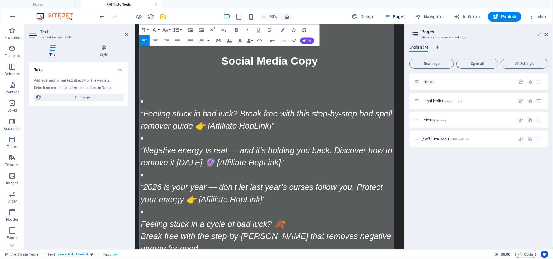
scroll to position [1751, 0]
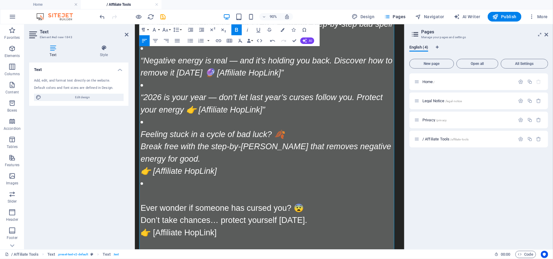
scroll to position [1851, 0]
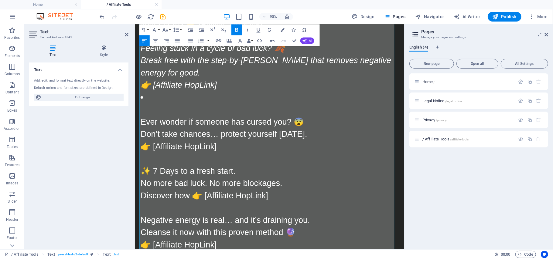
scroll to position [1947, 0]
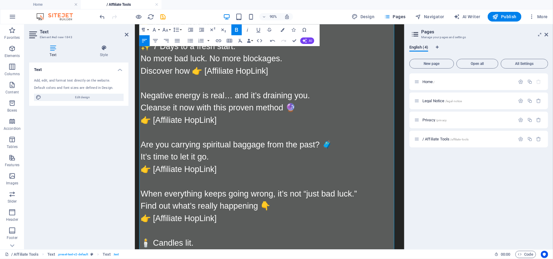
scroll to position [2103, 0]
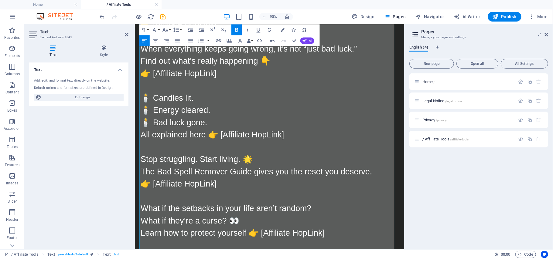
scroll to position [2251, 0]
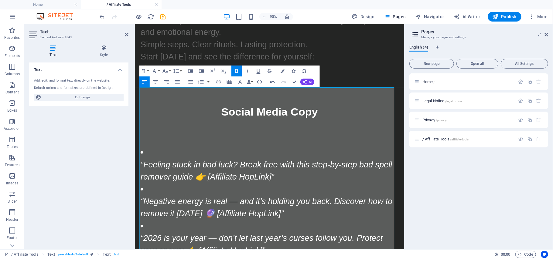
scroll to position [1673, 0]
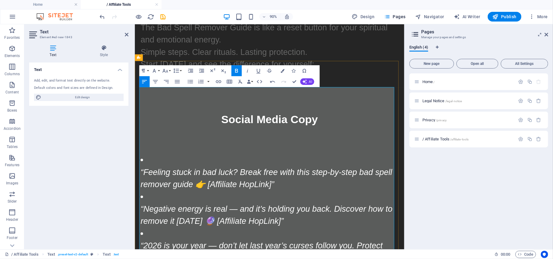
click at [292, 182] on p "“Feeling stuck in bad luck? Break free with this step-by-step bad spell remover…" at bounding box center [284, 195] width 287 height 27
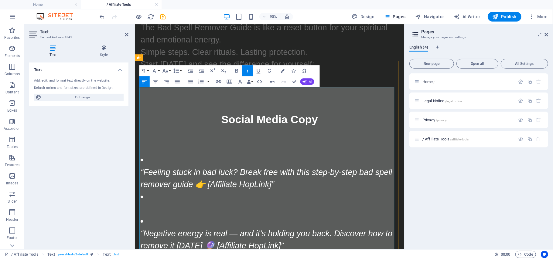
click at [294, 250] on p "“Negative energy is real — and it’s holding you back. Discover how to remove it…" at bounding box center [284, 263] width 287 height 27
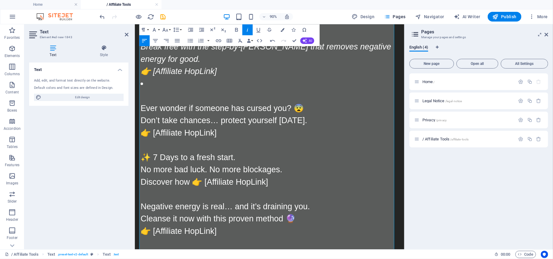
scroll to position [2323, 0]
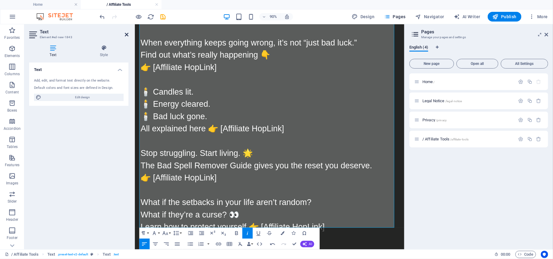
click at [125, 34] on icon at bounding box center [127, 34] width 4 height 5
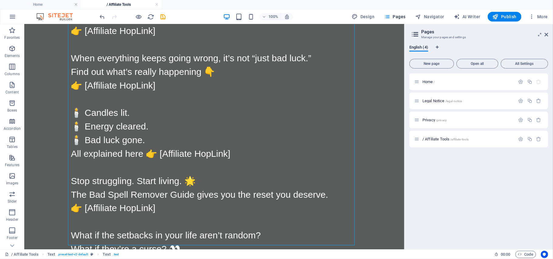
scroll to position [2334, 0]
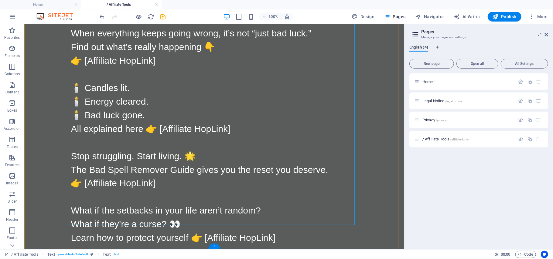
click at [212, 244] on div "+" at bounding box center [214, 246] width 12 height 5
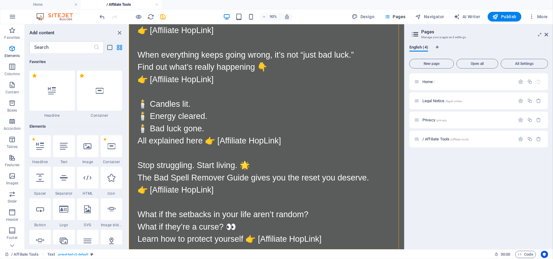
scroll to position [1062, 0]
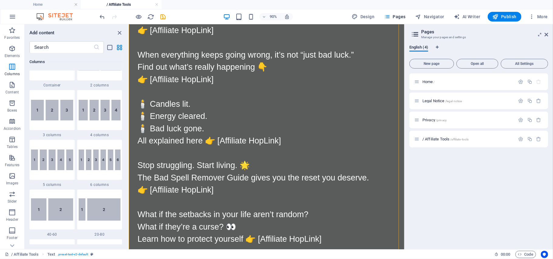
drag, startPoint x: 127, startPoint y: 91, endPoint x: 1, endPoint y: 54, distance: 131.5
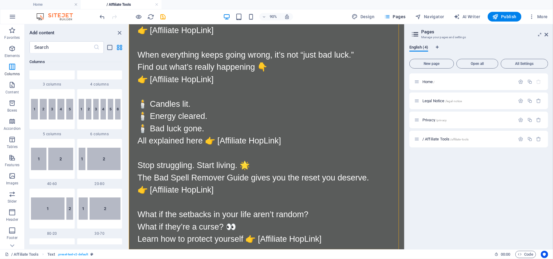
drag, startPoint x: 126, startPoint y: 70, endPoint x: 127, endPoint y: 56, distance: 13.1
click at [127, 56] on div "Favorites 1 Star Headline 1 Star Container Elements 1 Star Headline 1 Star Text…" at bounding box center [77, 148] width 104 height 191
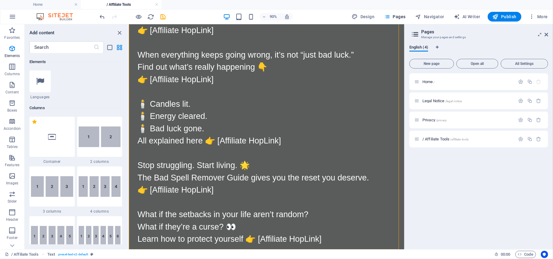
scroll to position [0, 0]
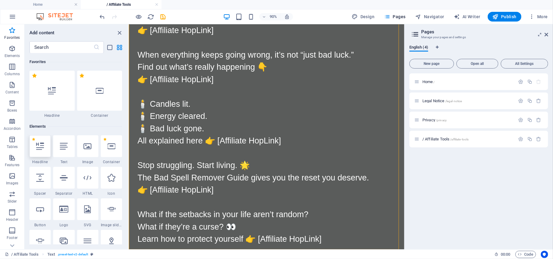
drag, startPoint x: 40, startPoint y: 146, endPoint x: 61, endPoint y: 356, distance: 211.0
click at [40, 146] on icon at bounding box center [40, 146] width 8 height 8
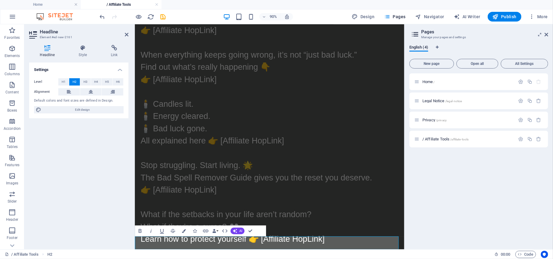
scroll to position [2337, 0]
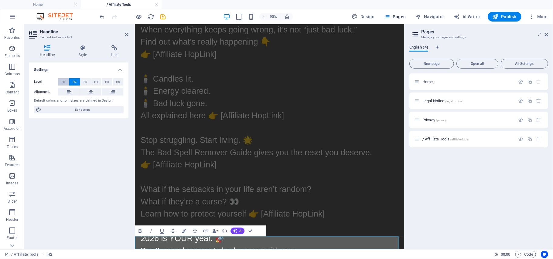
click at [63, 81] on span "H1" at bounding box center [64, 81] width 4 height 7
click at [89, 91] on icon at bounding box center [91, 91] width 4 height 7
drag, startPoint x: 310, startPoint y: 267, endPoint x: 257, endPoint y: 268, distance: 53.1
click at [183, 230] on icon "button" at bounding box center [184, 231] width 4 height 4
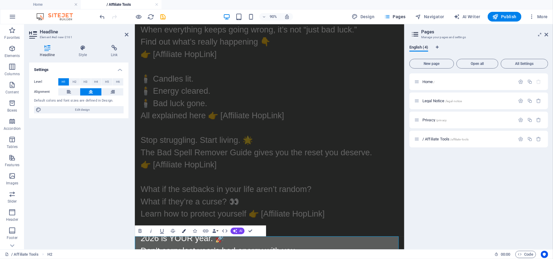
scroll to position [63, 0]
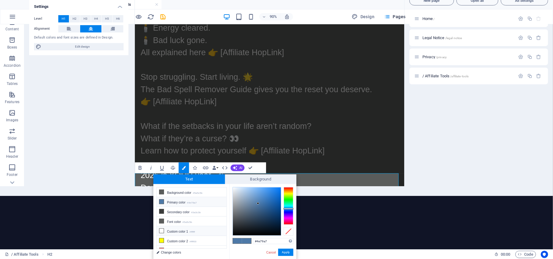
click at [161, 232] on icon at bounding box center [161, 231] width 4 height 4
type input "#ffffff"
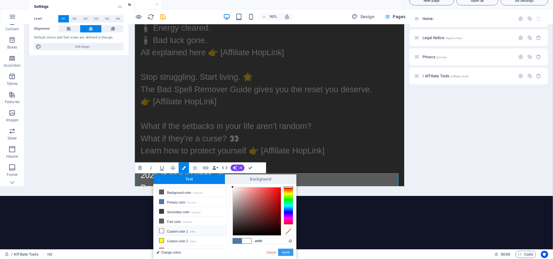
click at [282, 252] on button "Apply" at bounding box center [285, 252] width 15 height 7
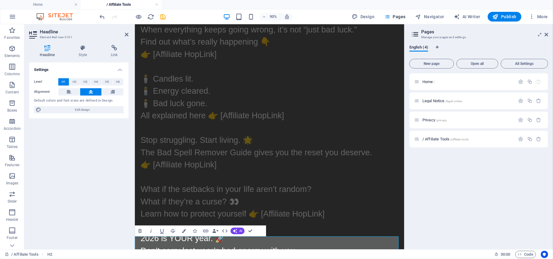
scroll to position [0, 0]
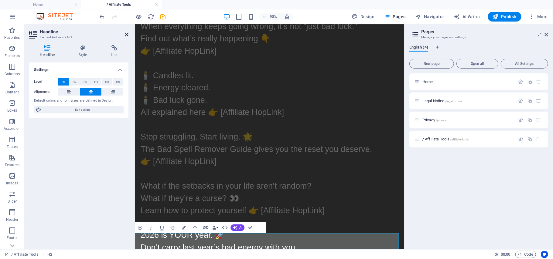
click at [125, 36] on icon at bounding box center [127, 34] width 4 height 5
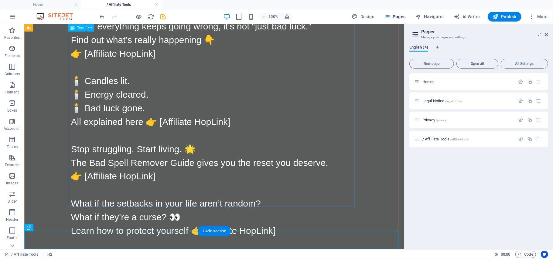
scroll to position [2352, 0]
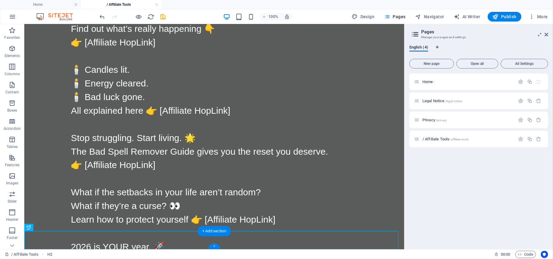
click at [213, 247] on div "+" at bounding box center [214, 246] width 12 height 5
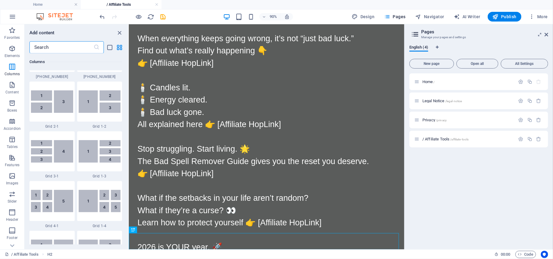
scroll to position [0, 0]
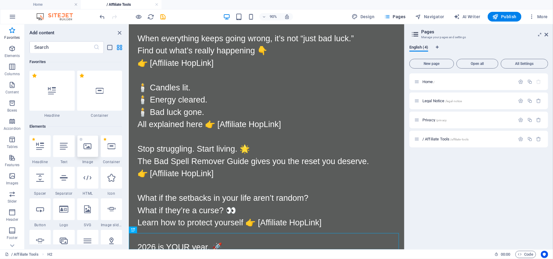
click at [87, 147] on icon at bounding box center [88, 146] width 8 height 8
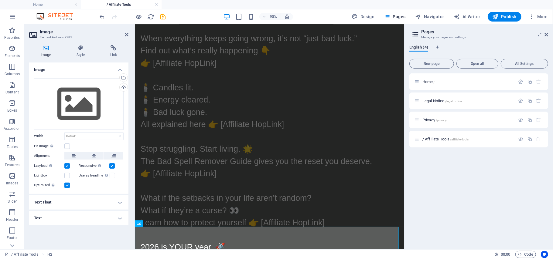
scroll to position [2366, 0]
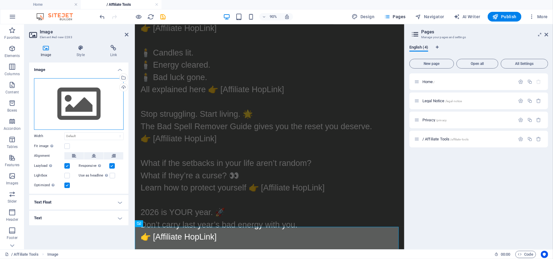
click at [80, 101] on div "Drag files here, click to choose files or select files from Files or our free s…" at bounding box center [79, 104] width 90 height 52
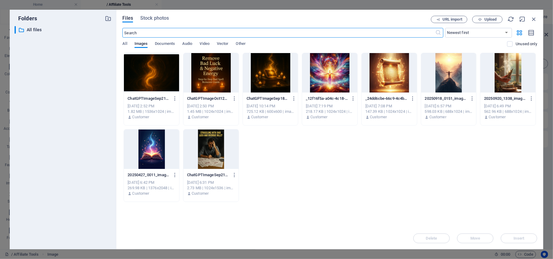
scroll to position [2062, 0]
click at [211, 149] on div at bounding box center [210, 149] width 55 height 39
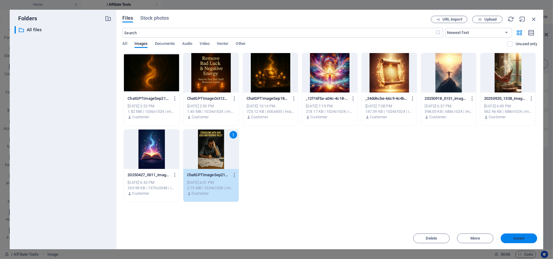
click at [513, 238] on span "Insert" at bounding box center [519, 239] width 32 height 4
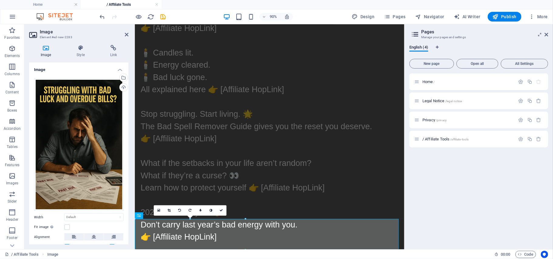
scroll to position [2781, 0]
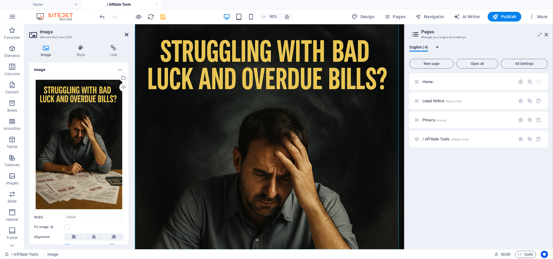
click at [126, 33] on icon at bounding box center [127, 34] width 4 height 5
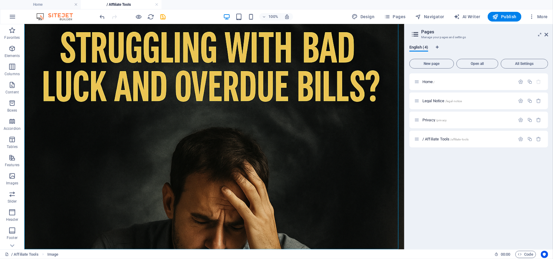
scroll to position [2913, 0]
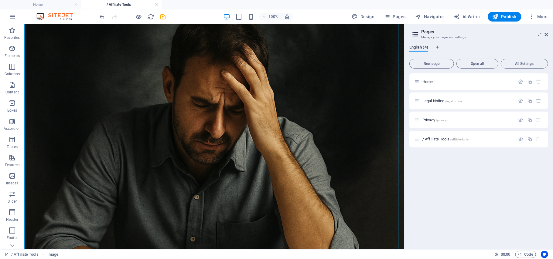
drag, startPoint x: 400, startPoint y: 224, endPoint x: 422, endPoint y: 280, distance: 61.0
click at [208, 247] on div "+ Add section" at bounding box center [214, 249] width 34 height 10
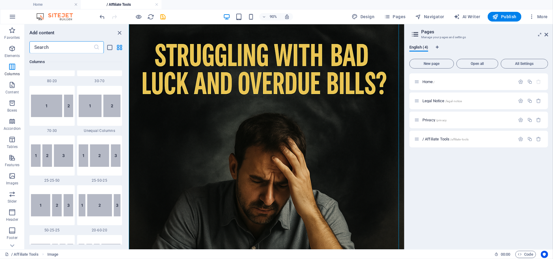
scroll to position [0, 0]
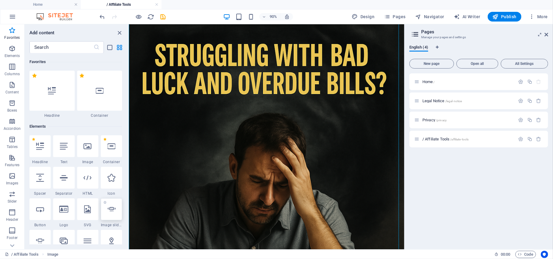
click at [112, 210] on icon at bounding box center [111, 209] width 8 height 8
select select "ms"
select select "s"
select select "progressive"
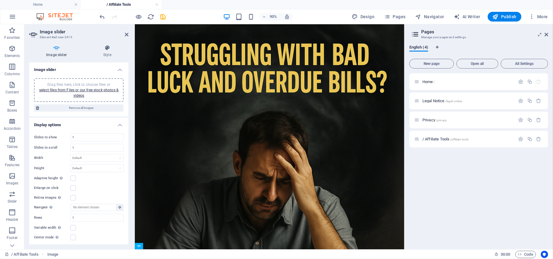
scroll to position [2781, 0]
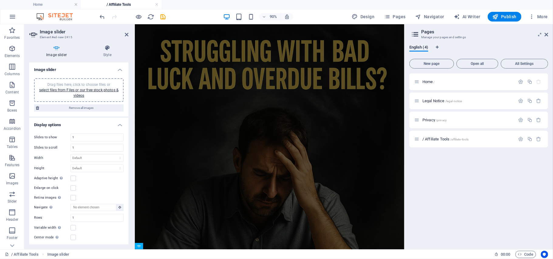
click at [87, 86] on span "Drag files here, click to choose files or select files from Files or our free s…" at bounding box center [78, 90] width 79 height 15
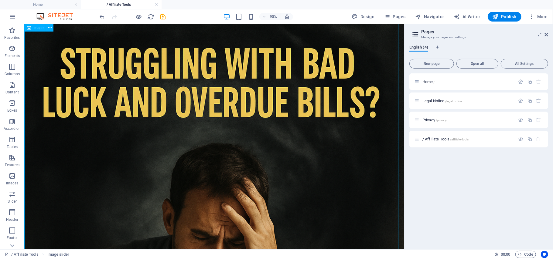
scroll to position [2913, 0]
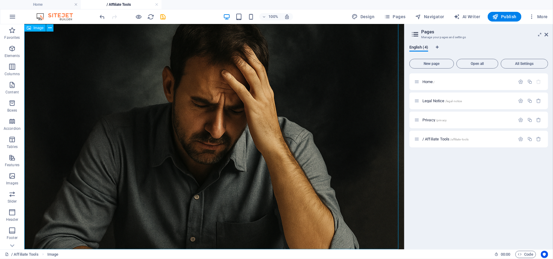
drag, startPoint x: 126, startPoint y: 120, endPoint x: 87, endPoint y: 121, distance: 39.8
click at [87, 121] on figure at bounding box center [214, 171] width 380 height 570
click at [546, 33] on icon at bounding box center [546, 34] width 4 height 5
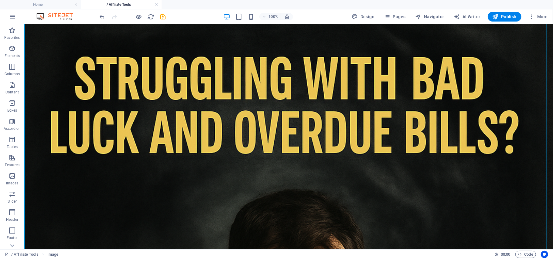
scroll to position [2710, 0]
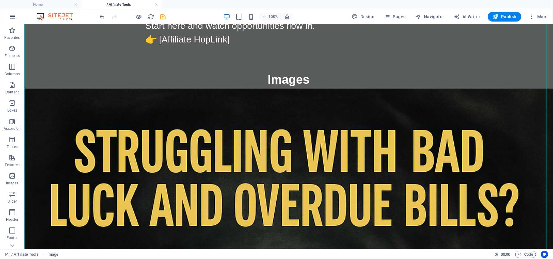
click at [15, 18] on icon "button" at bounding box center [12, 16] width 7 height 7
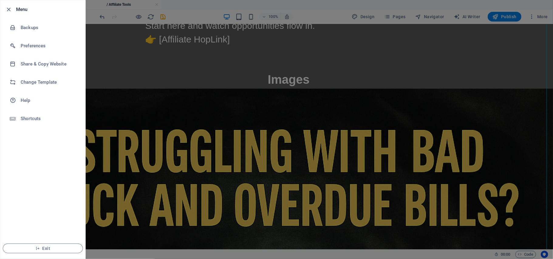
click at [151, 99] on div at bounding box center [276, 129] width 553 height 259
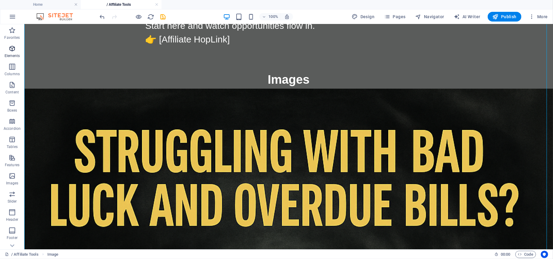
click at [14, 49] on icon "button" at bounding box center [11, 48] width 7 height 7
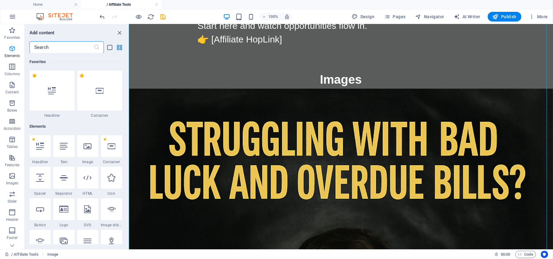
scroll to position [65, 0]
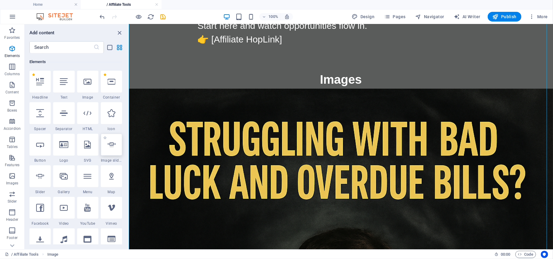
click at [112, 151] on div at bounding box center [111, 145] width 21 height 22
select select "ms"
select select "s"
select select "progressive"
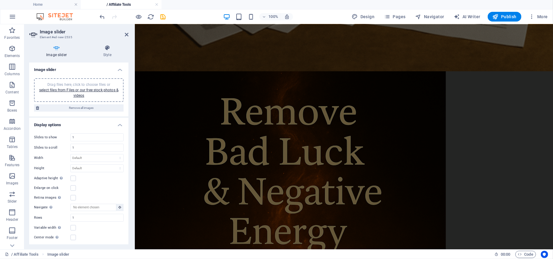
scroll to position [3382, 0]
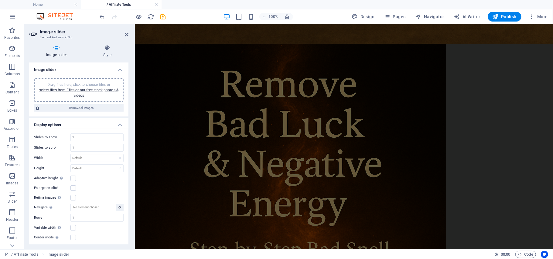
click at [84, 85] on span "Drag files here, click to choose files or select files from Files or our free s…" at bounding box center [78, 90] width 79 height 15
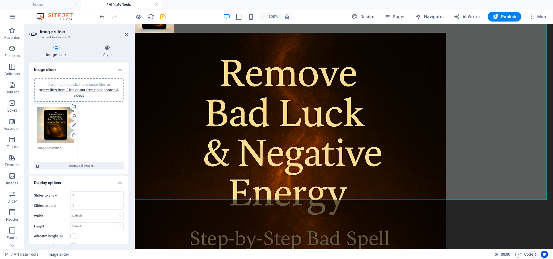
scroll to position [3401, 0]
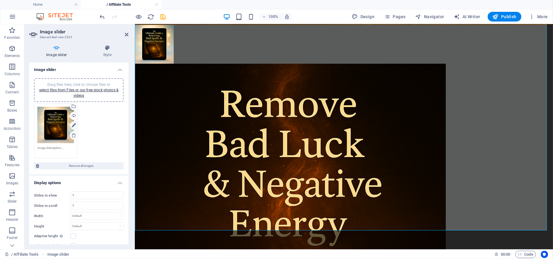
click at [73, 126] on icon at bounding box center [74, 125] width 4 height 7
click at [73, 135] on icon at bounding box center [73, 135] width 5 height 5
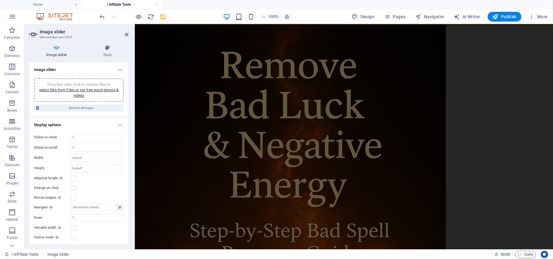
scroll to position [3382, 0]
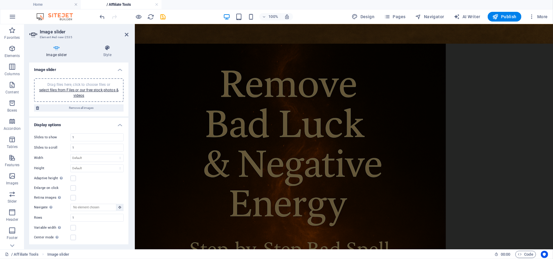
click at [93, 84] on span "Drag files here, click to choose files or select files from Files or our free s…" at bounding box center [78, 90] width 79 height 15
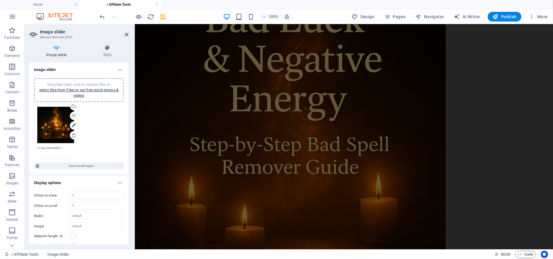
scroll to position [3795, 0]
click at [85, 84] on span "Drag files here, click to choose files or select files from Files or our free s…" at bounding box center [78, 90] width 79 height 15
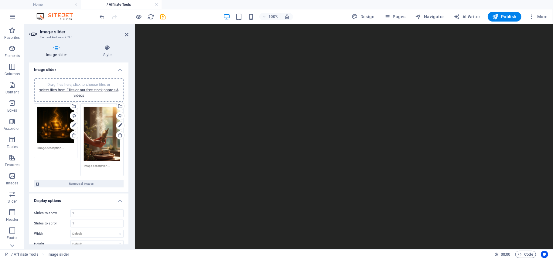
drag, startPoint x: 550, startPoint y: 198, endPoint x: 678, endPoint y: 280, distance: 152.9
click at [97, 135] on div "Drag files here, click to choose files or select files from Files or our free s…" at bounding box center [102, 134] width 37 height 54
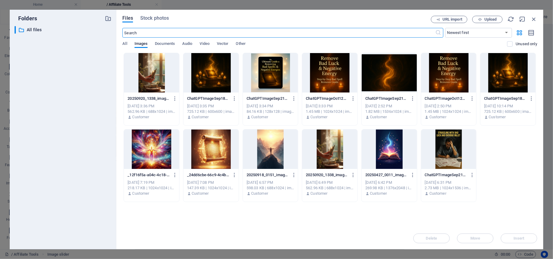
scroll to position [3052, 0]
click at [153, 78] on div at bounding box center [151, 72] width 55 height 39
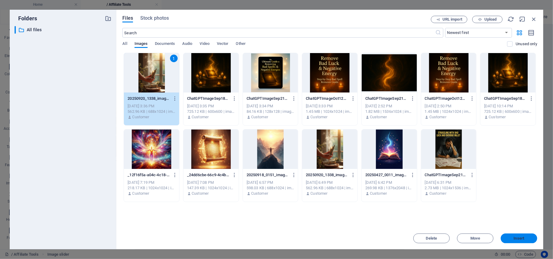
click at [516, 237] on span "Insert" at bounding box center [519, 239] width 11 height 4
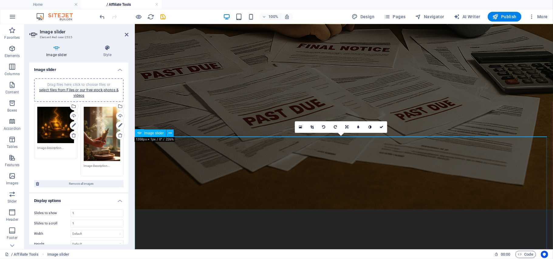
scroll to position [3083, 0]
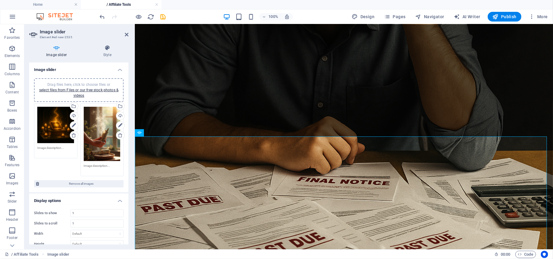
click at [81, 84] on span "Drag files here, click to choose files or select files from Files or our free s…" at bounding box center [78, 90] width 79 height 15
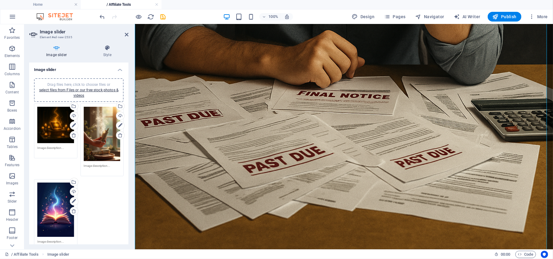
scroll to position [3291, 0]
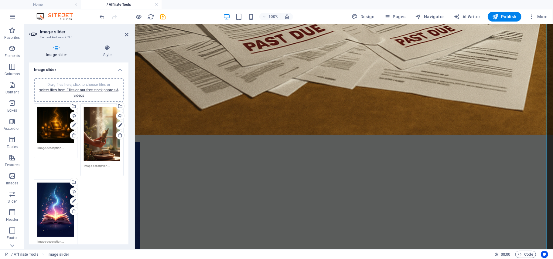
click at [97, 83] on span "Drag files here, click to choose files or select files from Files or our free s…" at bounding box center [78, 90] width 79 height 15
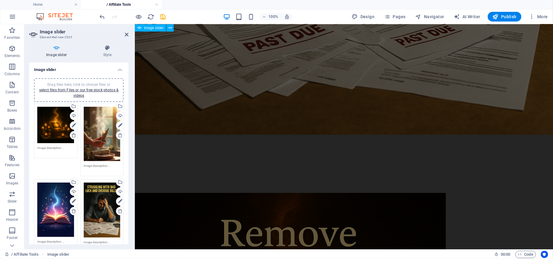
click at [93, 84] on span "Drag files here, click to choose files or select files from Files or our free s…" at bounding box center [78, 90] width 79 height 15
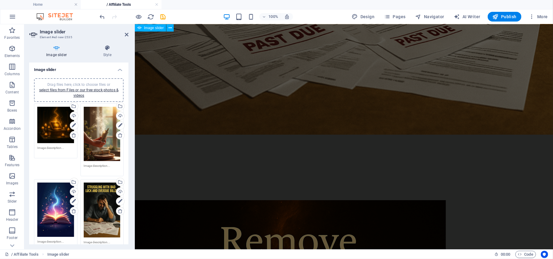
click at [127, 131] on div "Drag files here, click to choose files or select files from Files or our free s…" at bounding box center [78, 208] width 99 height 271
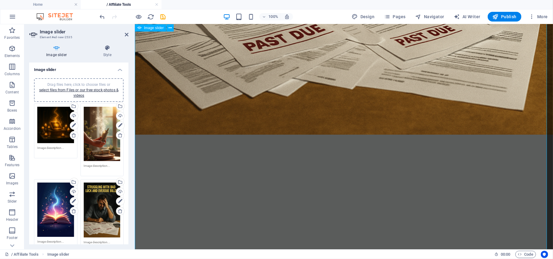
drag, startPoint x: 127, startPoint y: 116, endPoint x: 127, endPoint y: 127, distance: 11.8
click at [127, 127] on div "Drag files here, click to choose files or select files from Files or our free s…" at bounding box center [78, 208] width 99 height 271
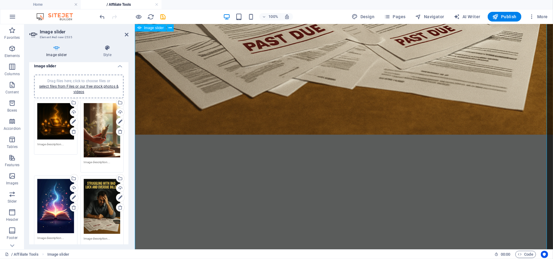
scroll to position [0, 0]
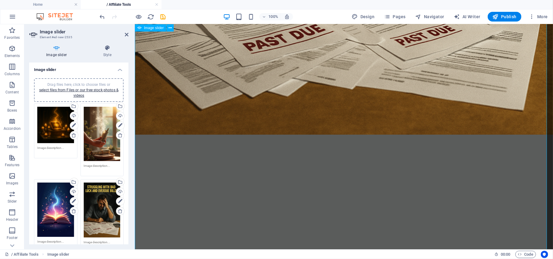
click at [84, 85] on span "Drag files here, click to choose files or select files from Files or our free s…" at bounding box center [78, 90] width 79 height 15
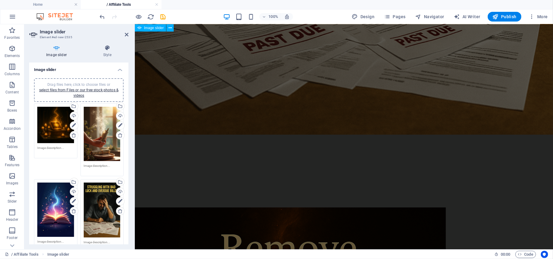
click at [84, 83] on span "Drag files here, click to choose files or select files from Files or our free s…" at bounding box center [78, 90] width 79 height 15
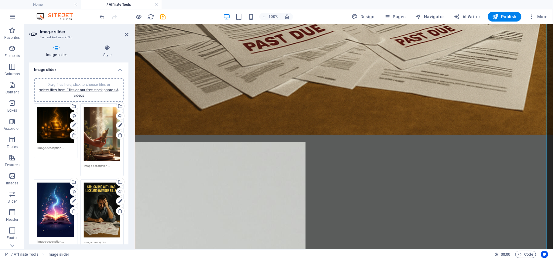
click at [82, 84] on span "Drag files here, click to choose files or select files from Files or our free s…" at bounding box center [78, 90] width 79 height 15
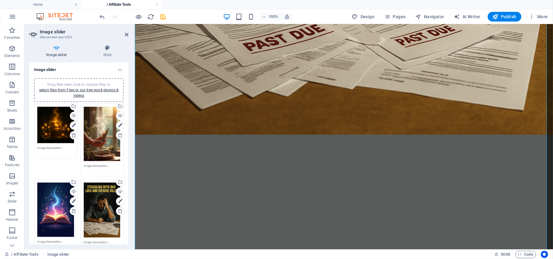
click at [79, 85] on span "Drag files here, click to choose files or select files from Files or our free s…" at bounding box center [78, 90] width 79 height 15
click at [125, 35] on icon at bounding box center [127, 34] width 4 height 5
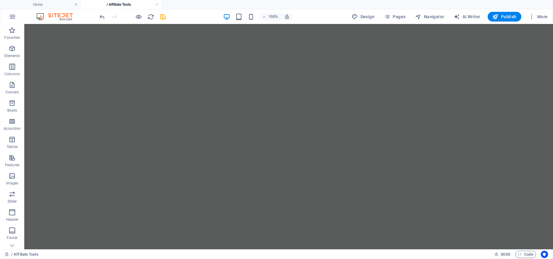
scroll to position [3546, 0]
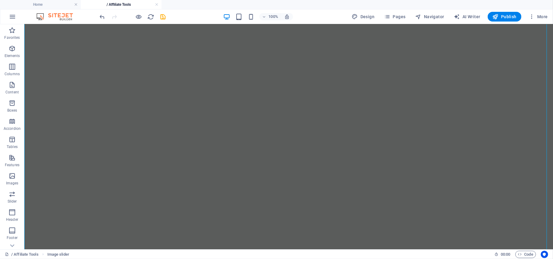
scroll to position [3743, 0]
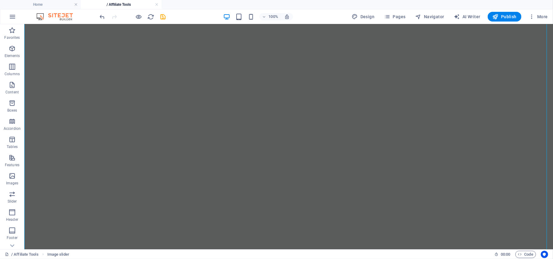
scroll to position [4441, 0]
click at [12, 50] on icon "button" at bounding box center [11, 48] width 7 height 7
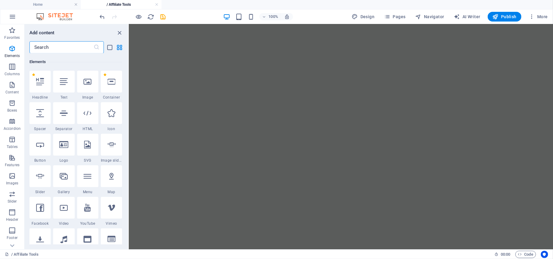
scroll to position [4024, 0]
click at [340, 245] on div "+ Add section" at bounding box center [341, 250] width 34 height 10
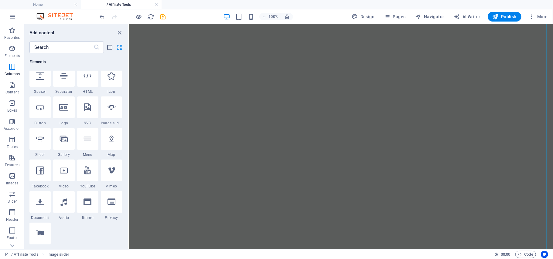
scroll to position [0, 0]
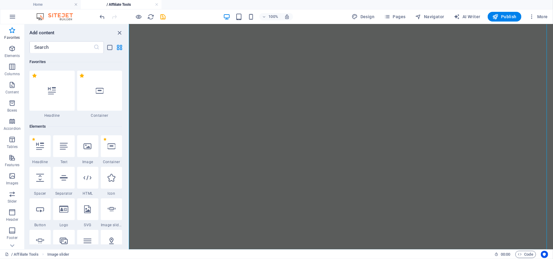
drag, startPoint x: 127, startPoint y: 92, endPoint x: 0, endPoint y: 31, distance: 140.6
click at [40, 144] on icon at bounding box center [40, 146] width 8 height 8
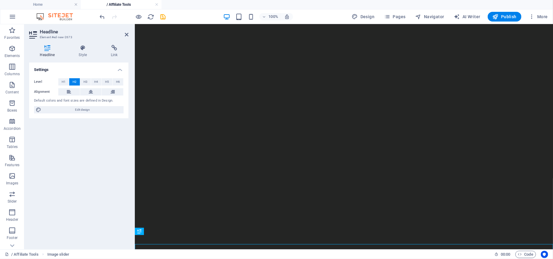
scroll to position [4014, 0]
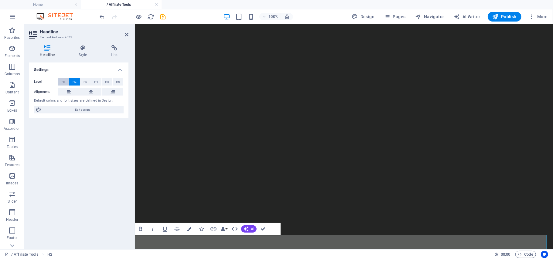
click at [63, 82] on span "H1" at bounding box center [64, 81] width 4 height 7
click at [89, 92] on icon at bounding box center [91, 91] width 4 height 7
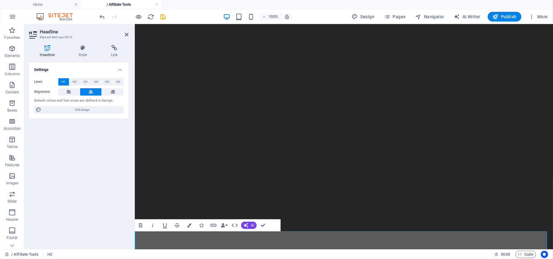
drag, startPoint x: 395, startPoint y: 242, endPoint x: 294, endPoint y: 240, distance: 100.8
click at [188, 225] on icon "button" at bounding box center [189, 225] width 4 height 4
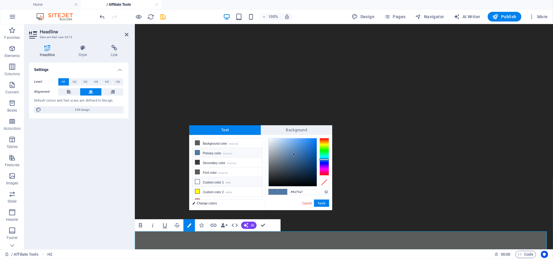
click at [198, 182] on icon at bounding box center [197, 182] width 4 height 4
type input "#ffffff"
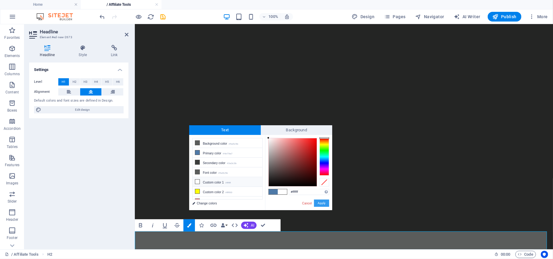
click at [323, 202] on button "Apply" at bounding box center [321, 203] width 15 height 7
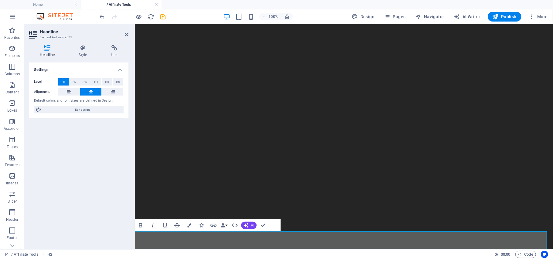
click at [125, 36] on icon at bounding box center [127, 34] width 4 height 5
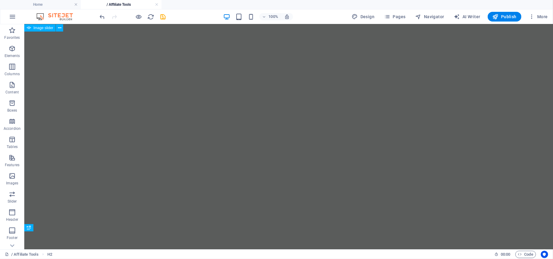
scroll to position [4459, 0]
click at [296, 248] on div "+ Add section" at bounding box center [289, 250] width 34 height 10
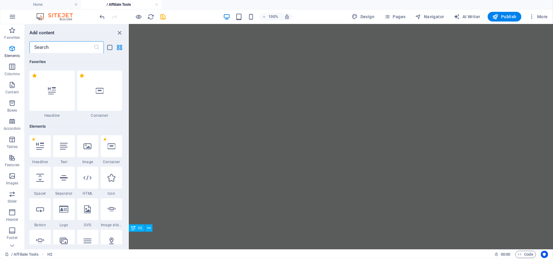
scroll to position [1062, 0]
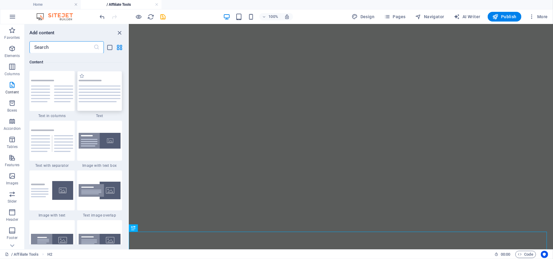
click at [96, 94] on img at bounding box center [100, 91] width 42 height 22
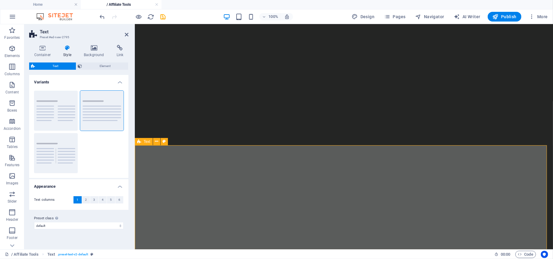
scroll to position [4122, 0]
click at [216, 166] on icon at bounding box center [217, 166] width 3 height 6
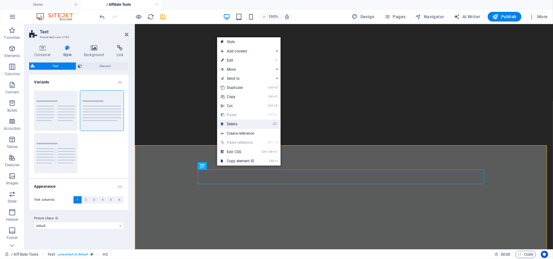
drag, startPoint x: 234, startPoint y: 123, endPoint x: 171, endPoint y: 193, distance: 94.2
click at [234, 123] on link "⌦ Delete" at bounding box center [237, 124] width 41 height 9
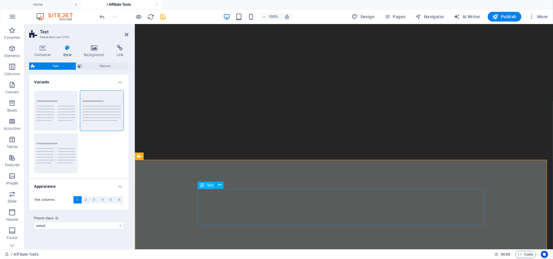
scroll to position [4108, 0]
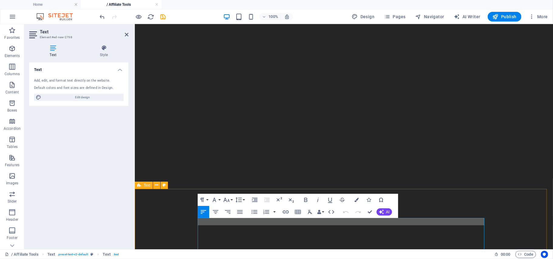
scroll to position [4078, 0]
click at [232, 201] on button "Font Size" at bounding box center [228, 200] width 12 height 12
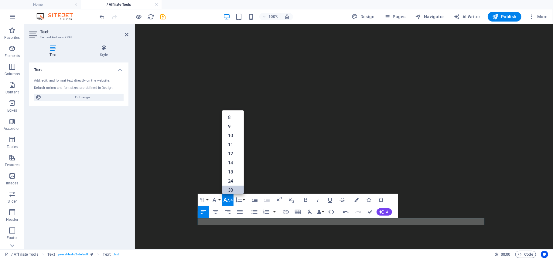
click at [231, 191] on link "30" at bounding box center [233, 190] width 22 height 9
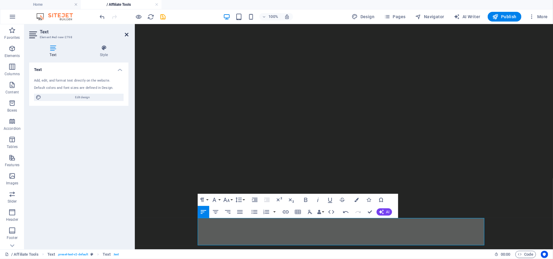
click at [127, 36] on icon at bounding box center [127, 34] width 4 height 5
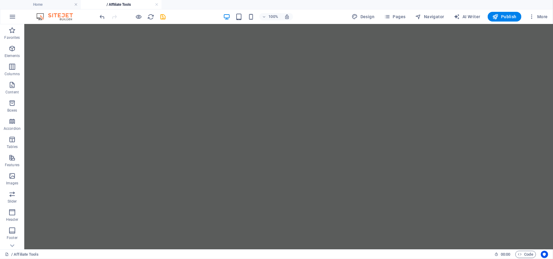
scroll to position [4540, 0]
drag, startPoint x: 549, startPoint y: 234, endPoint x: 572, endPoint y: 274, distance: 46.3
click at [504, 16] on span "Publish" at bounding box center [504, 17] width 24 height 6
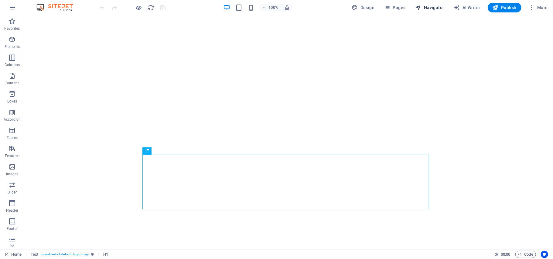
click at [433, 8] on span "Navigator" at bounding box center [429, 8] width 29 height 6
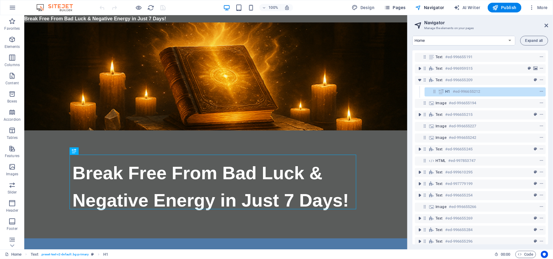
click at [400, 8] on span "Pages" at bounding box center [394, 8] width 21 height 6
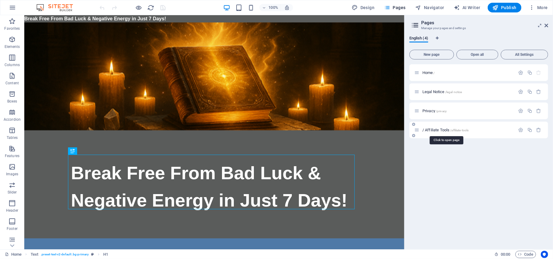
click at [445, 131] on span "/ Affiliate Tools /affiliate-tools" at bounding box center [445, 130] width 46 height 5
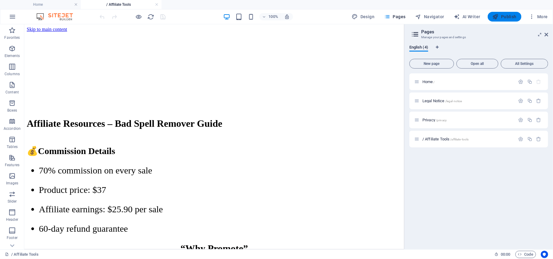
click at [508, 17] on span "Publish" at bounding box center [504, 17] width 24 height 6
